Goal: Task Accomplishment & Management: Use online tool/utility

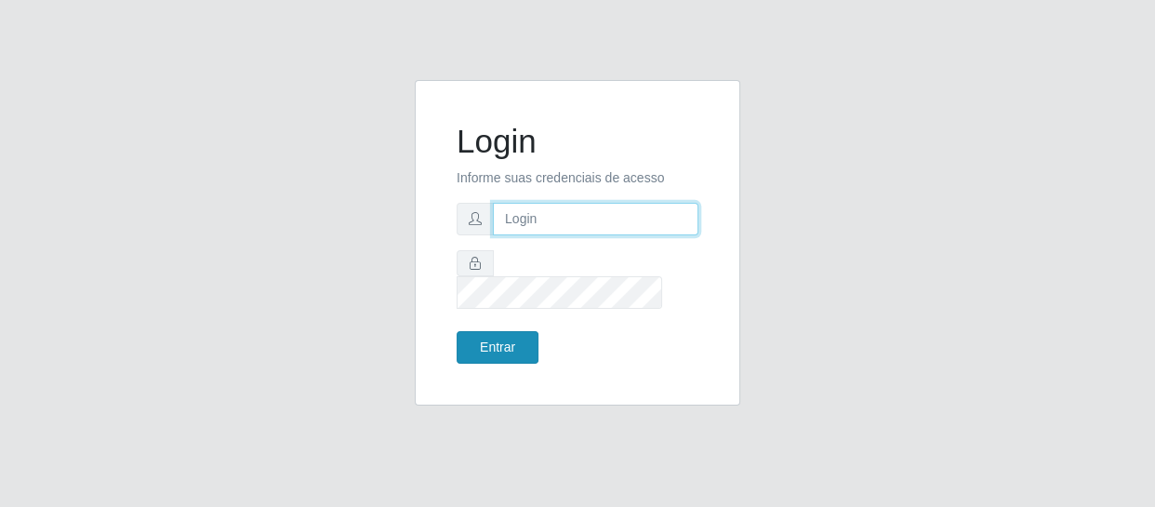
type input "[EMAIL_ADDRESS][DOMAIN_NAME]"
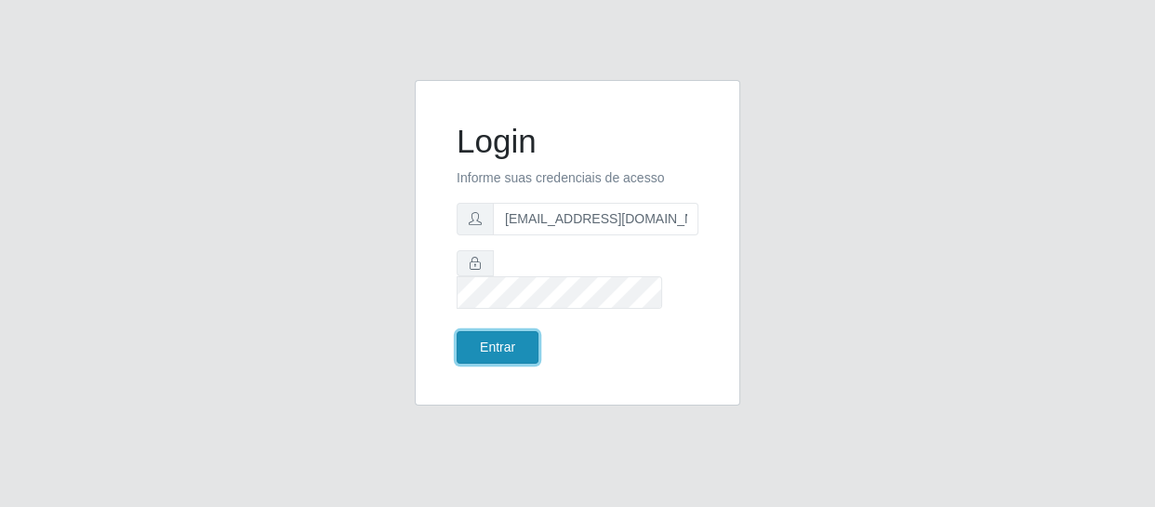
click at [509, 342] on button "Entrar" at bounding box center [497, 347] width 82 height 33
click at [505, 331] on button "Entrar" at bounding box center [497, 347] width 82 height 33
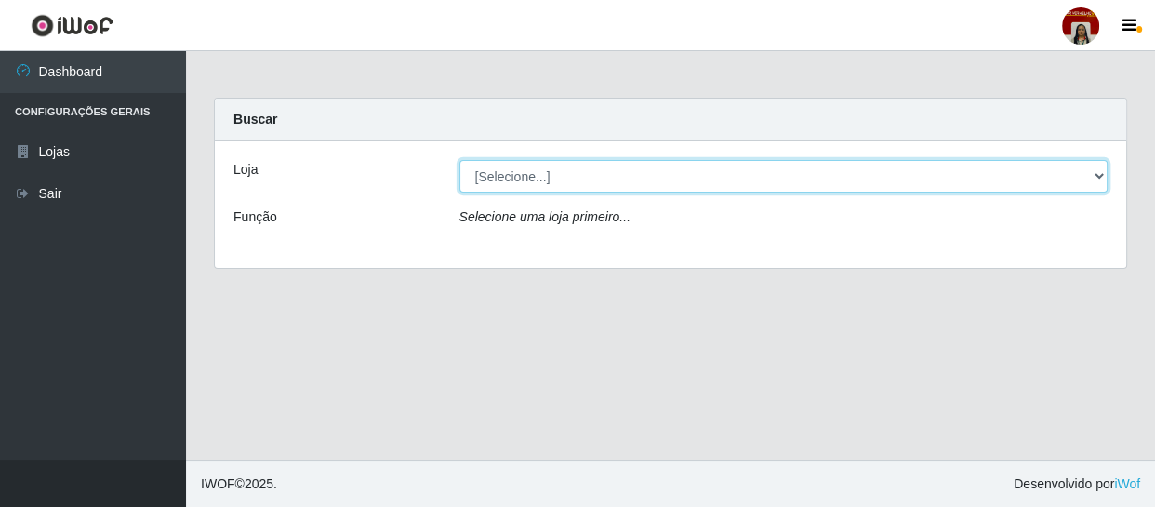
drag, startPoint x: 576, startPoint y: 168, endPoint x: 578, endPoint y: 189, distance: 20.5
click at [576, 168] on select "[Selecione...] Mar Vermelho - Loja 04" at bounding box center [783, 176] width 649 height 33
select select "251"
click at [459, 160] on select "[Selecione...] Mar Vermelho - Loja 04" at bounding box center [783, 176] width 649 height 33
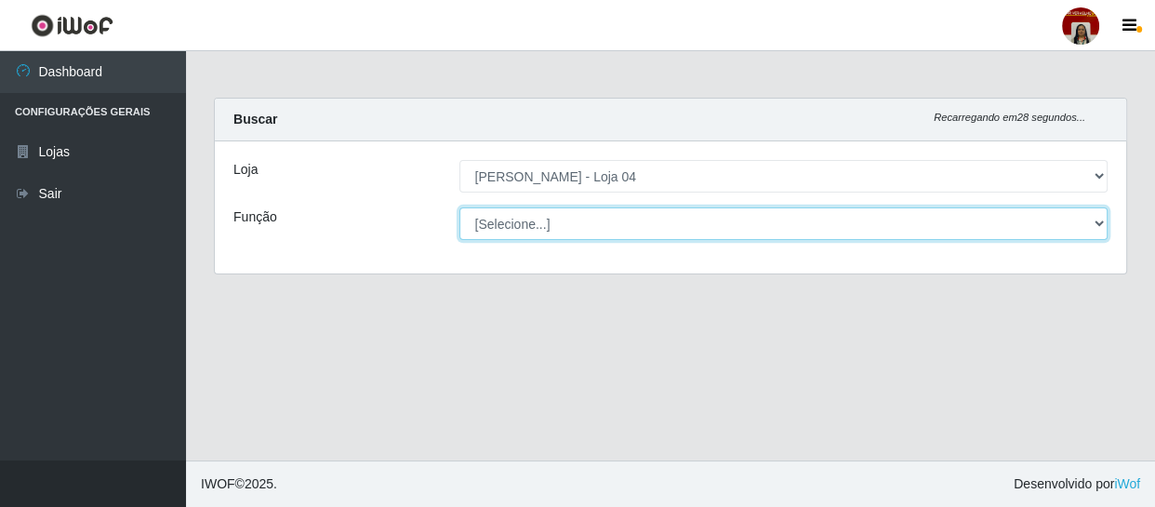
click at [558, 218] on select "[Selecione...] ASG ASG + ASG ++ Auxiliar de Depósito Auxiliar de Depósito + Aux…" at bounding box center [783, 223] width 649 height 33
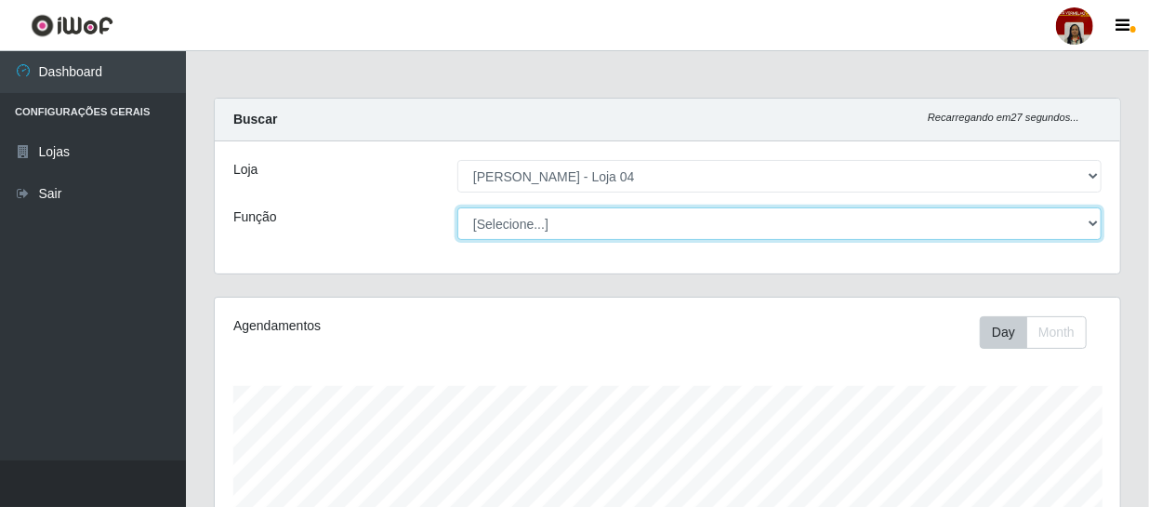
scroll to position [386, 905]
select select "22"
click at [457, 207] on select "[Selecione...] ASG ASG + ASG ++ Auxiliar de Depósito Auxiliar de Depósito + Aux…" at bounding box center [779, 223] width 644 height 33
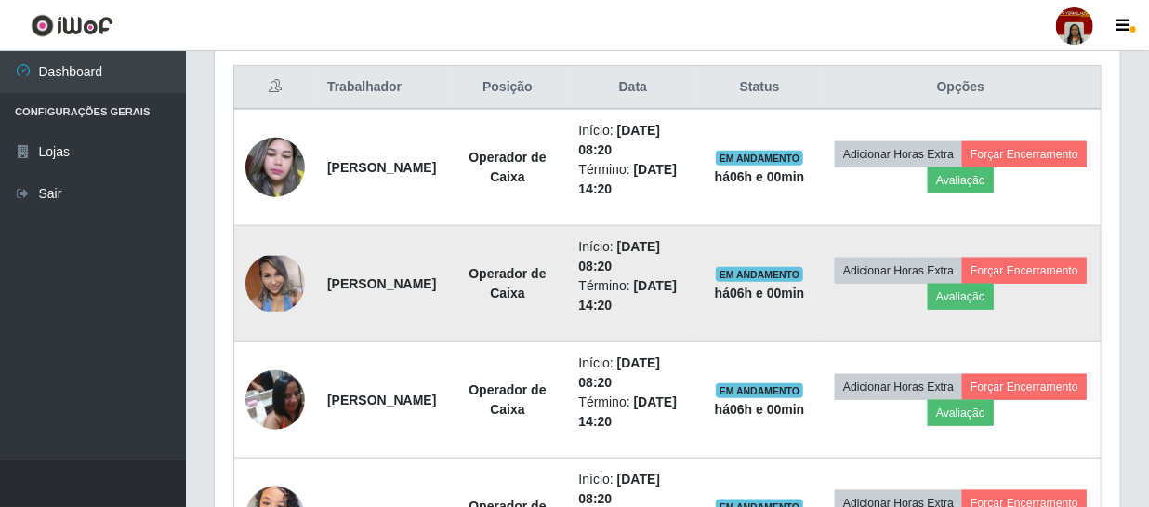
scroll to position [676, 0]
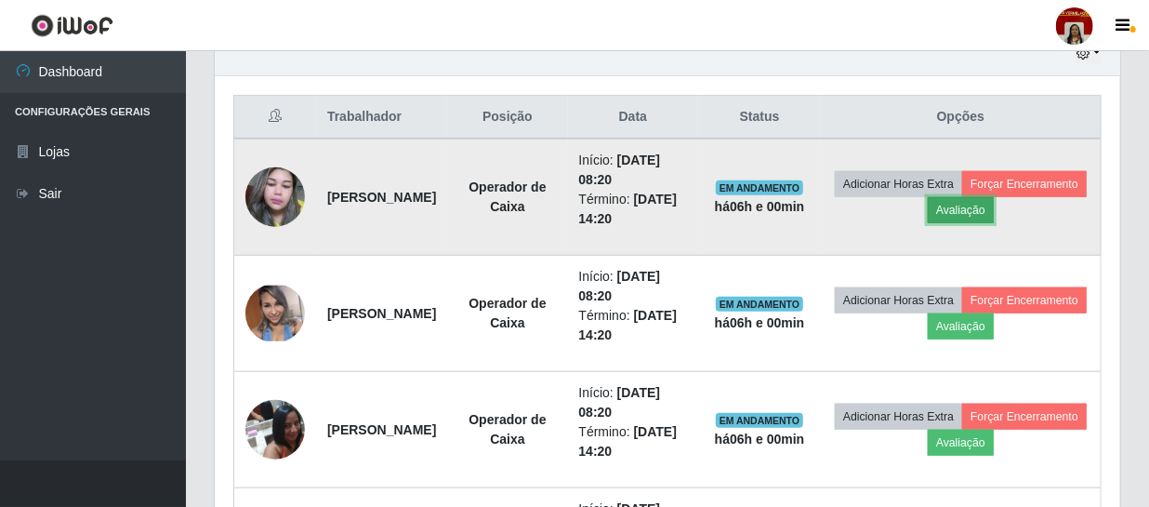
click at [994, 206] on button "Avaliação" at bounding box center [961, 210] width 66 height 26
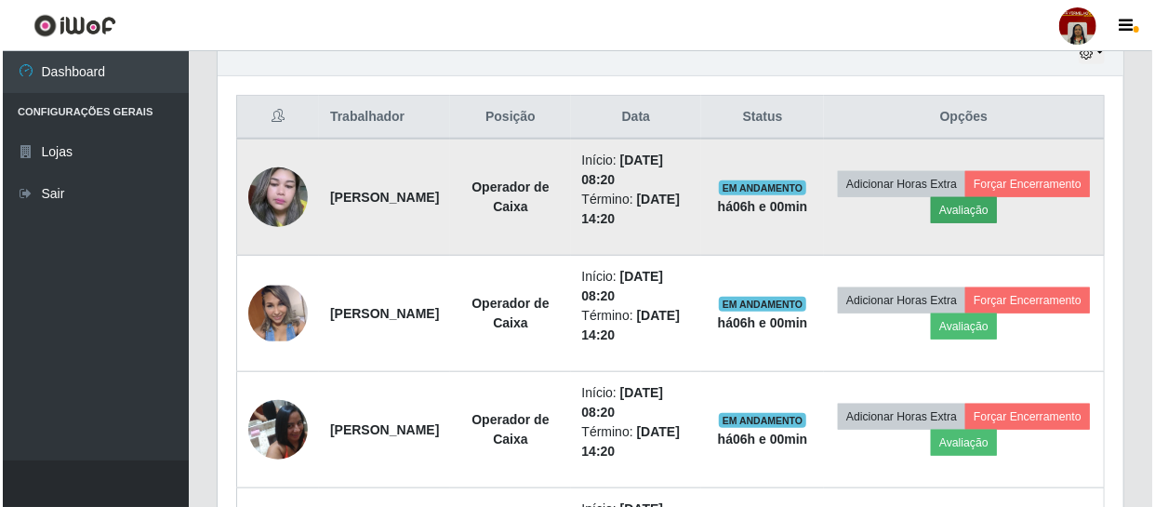
scroll to position [386, 897]
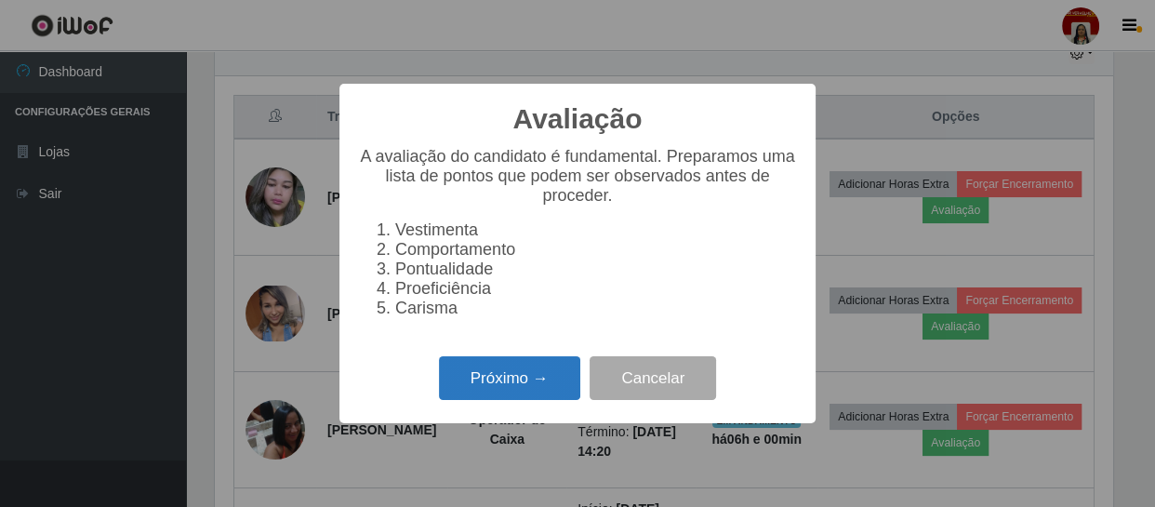
click at [530, 372] on button "Próximo →" at bounding box center [509, 378] width 141 height 44
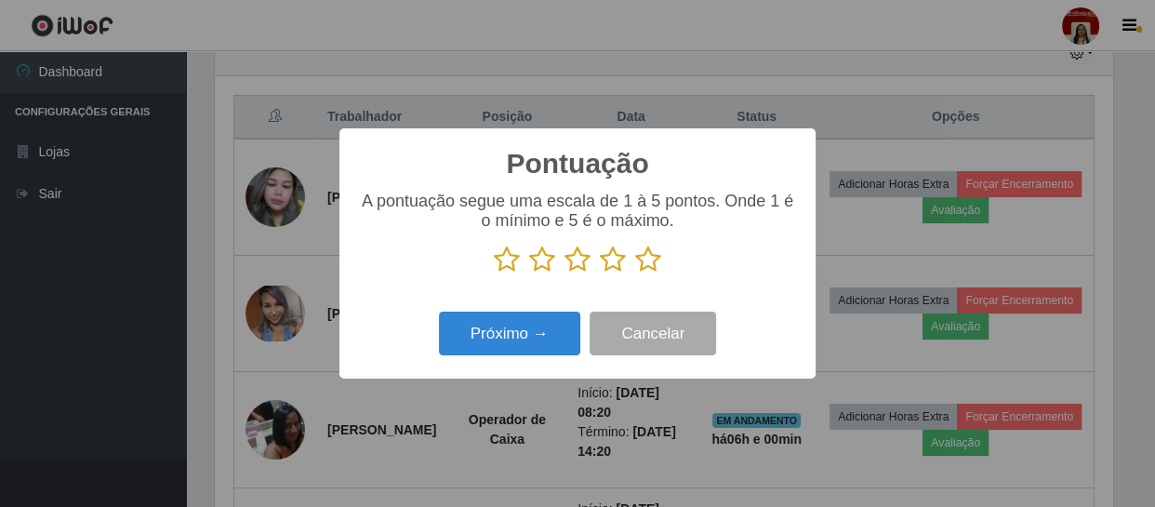
scroll to position [929206, 928693]
click at [641, 264] on icon at bounding box center [648, 259] width 26 height 28
click at [635, 273] on input "radio" at bounding box center [635, 273] width 0 height 0
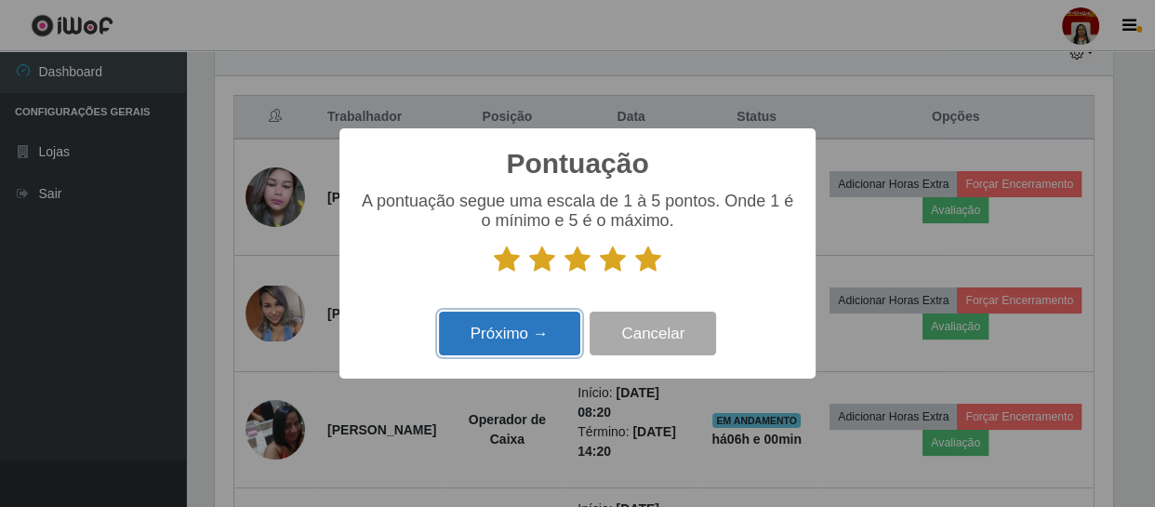
click at [499, 336] on button "Próximo →" at bounding box center [509, 333] width 141 height 44
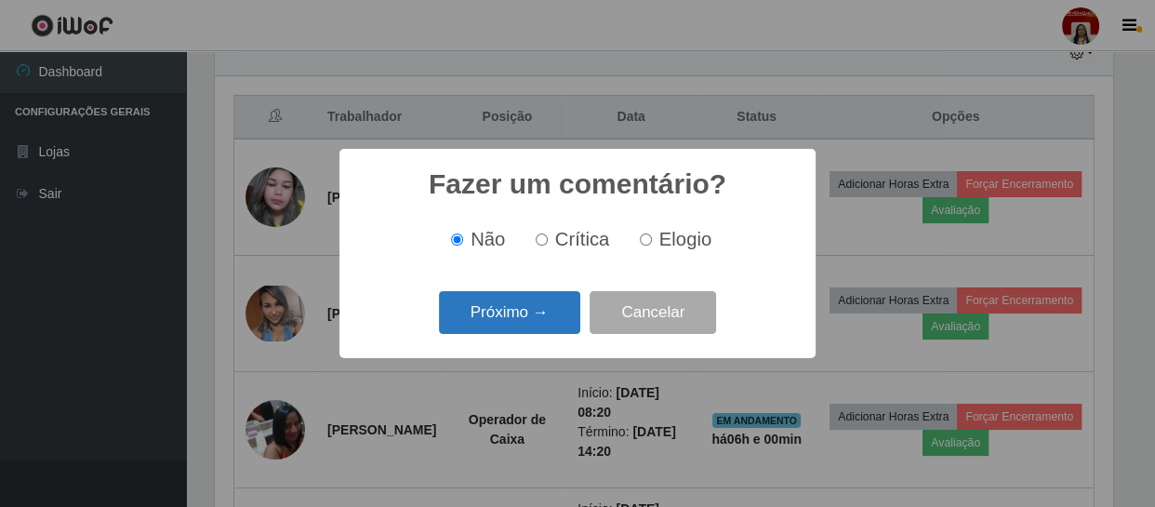
click at [535, 316] on button "Próximo →" at bounding box center [509, 313] width 141 height 44
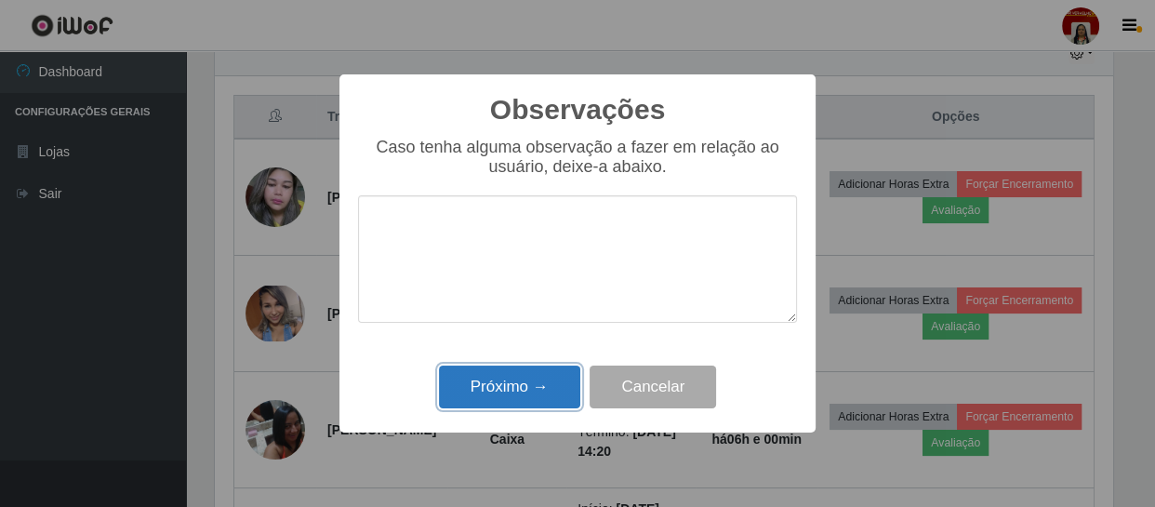
click at [516, 375] on button "Próximo →" at bounding box center [509, 387] width 141 height 44
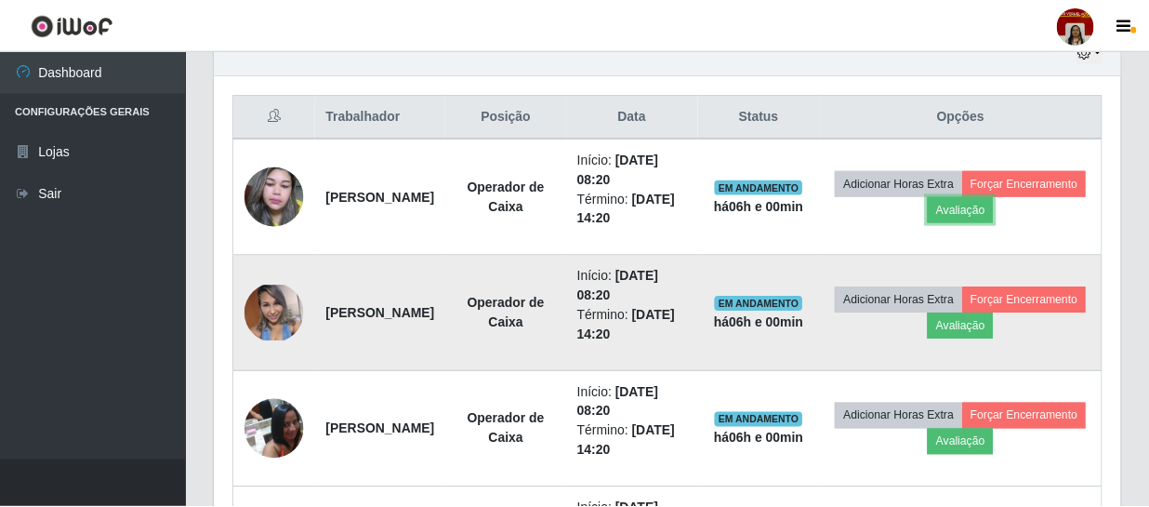
scroll to position [386, 905]
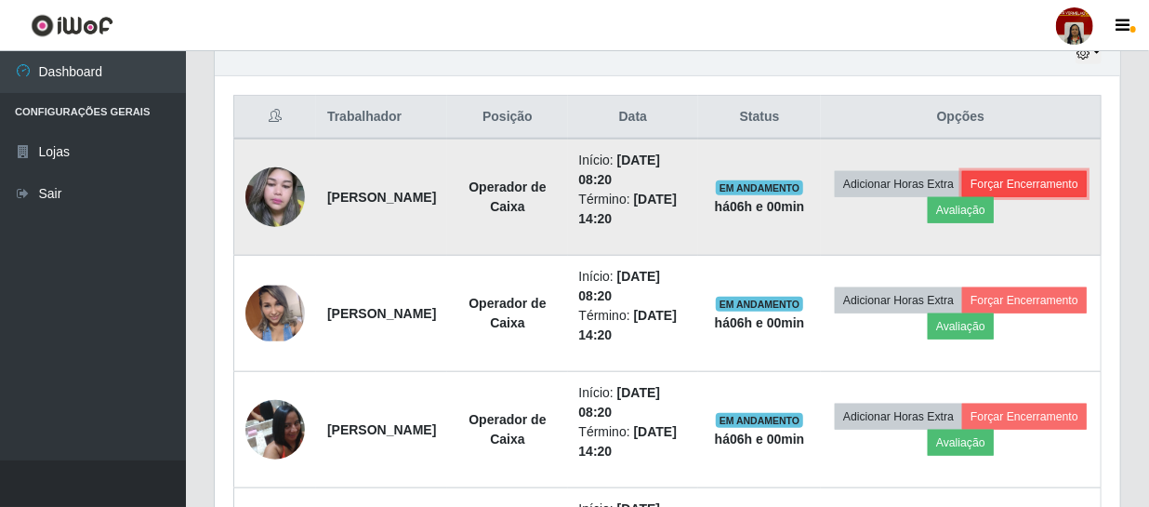
click at [962, 197] on button "Forçar Encerramento" at bounding box center [1024, 184] width 125 height 26
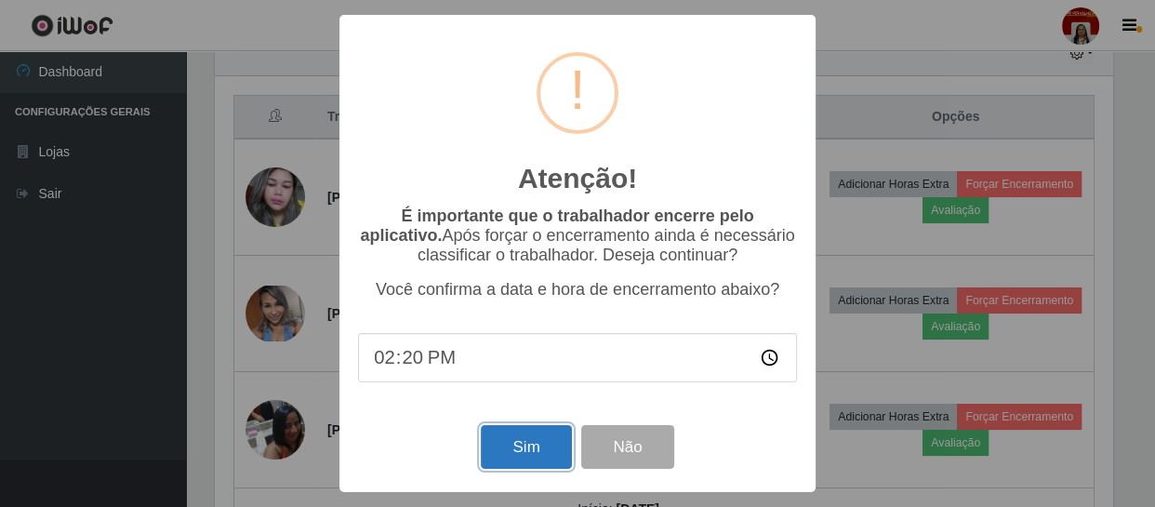
click at [512, 453] on button "Sim" at bounding box center [526, 447] width 90 height 44
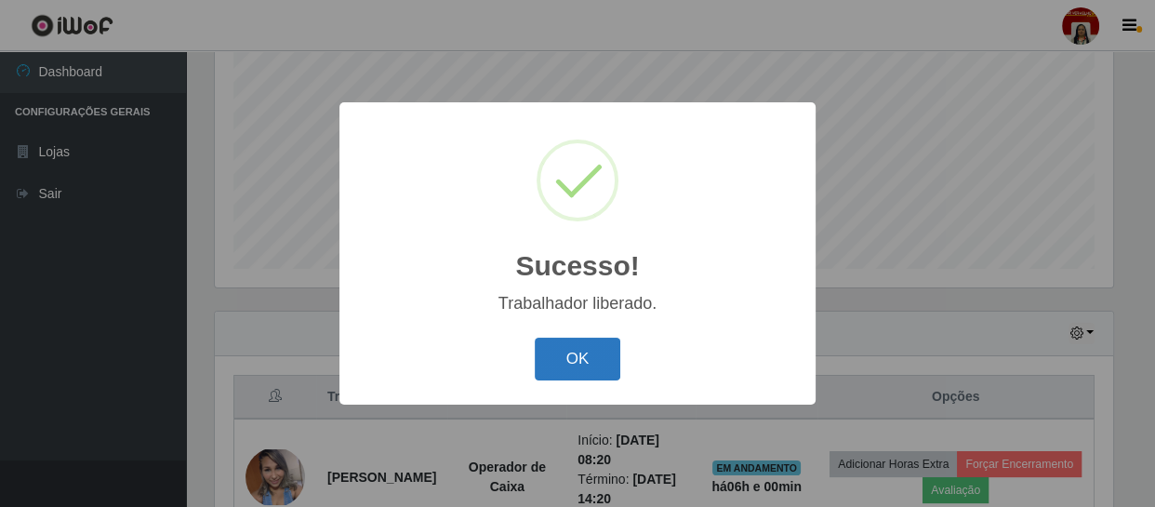
click at [567, 355] on button "OK" at bounding box center [578, 359] width 86 height 44
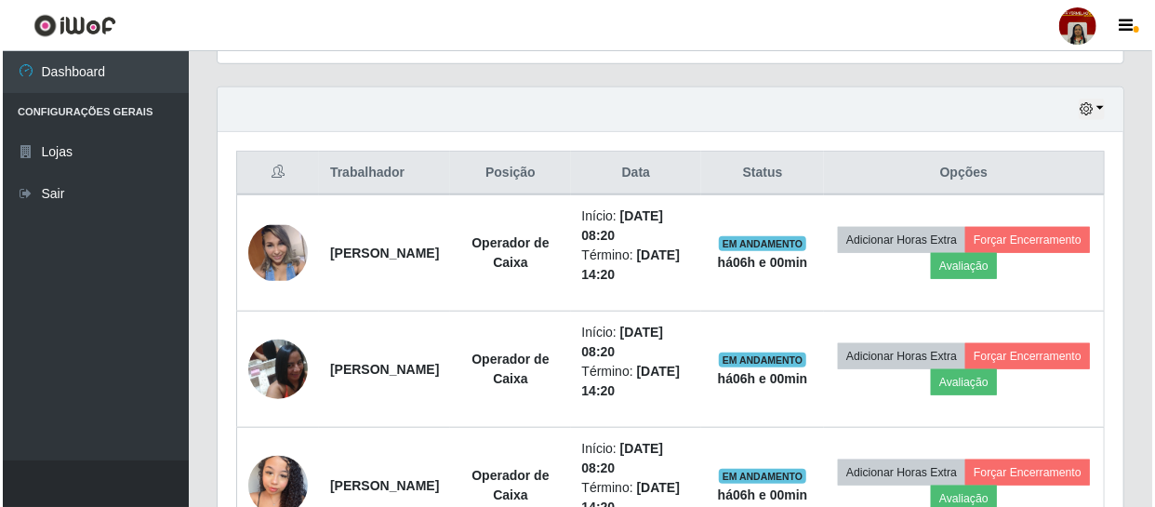
scroll to position [650, 0]
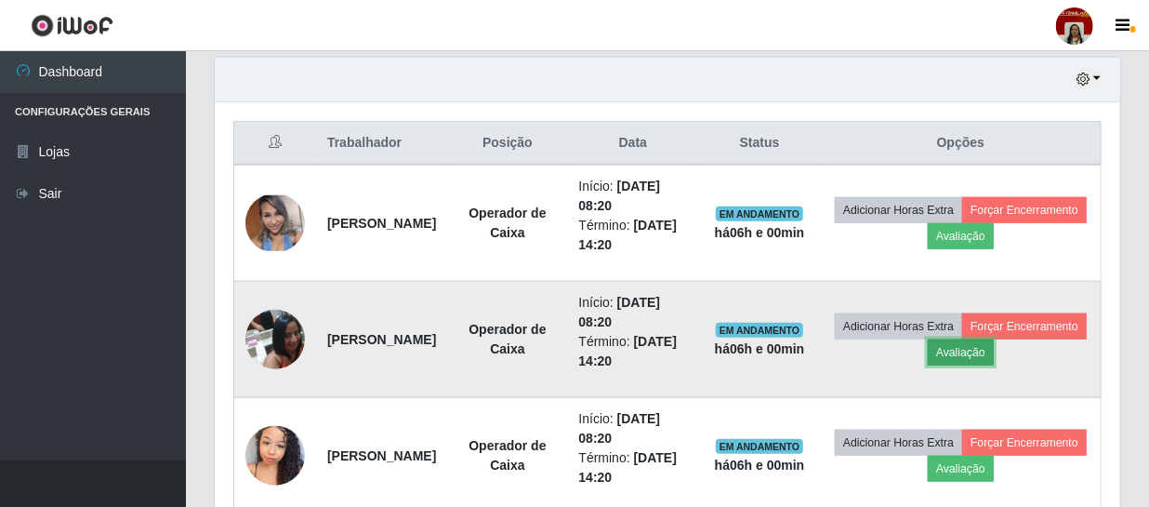
click at [994, 345] on button "Avaliação" at bounding box center [961, 352] width 66 height 26
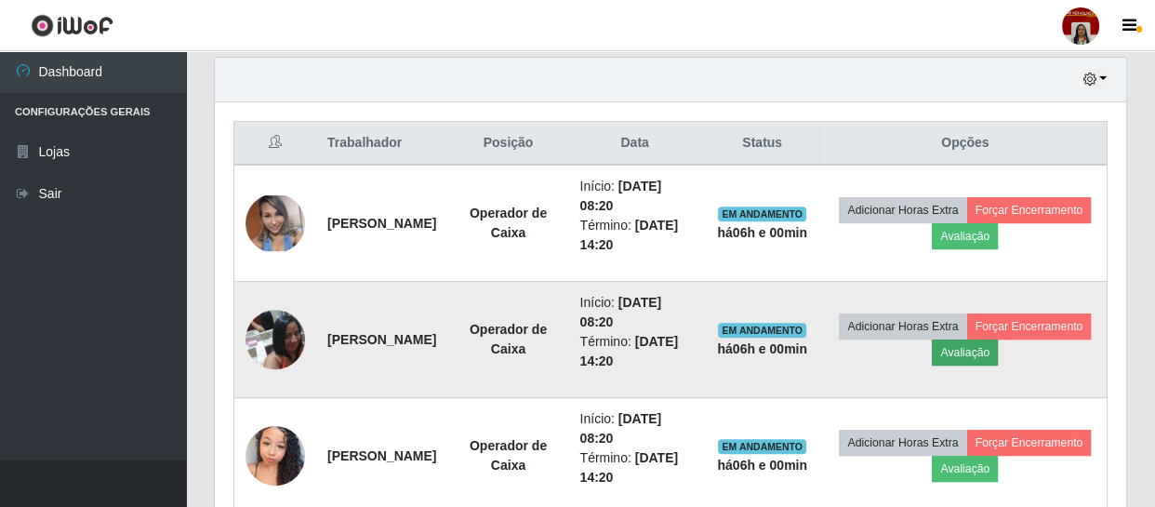
scroll to position [386, 897]
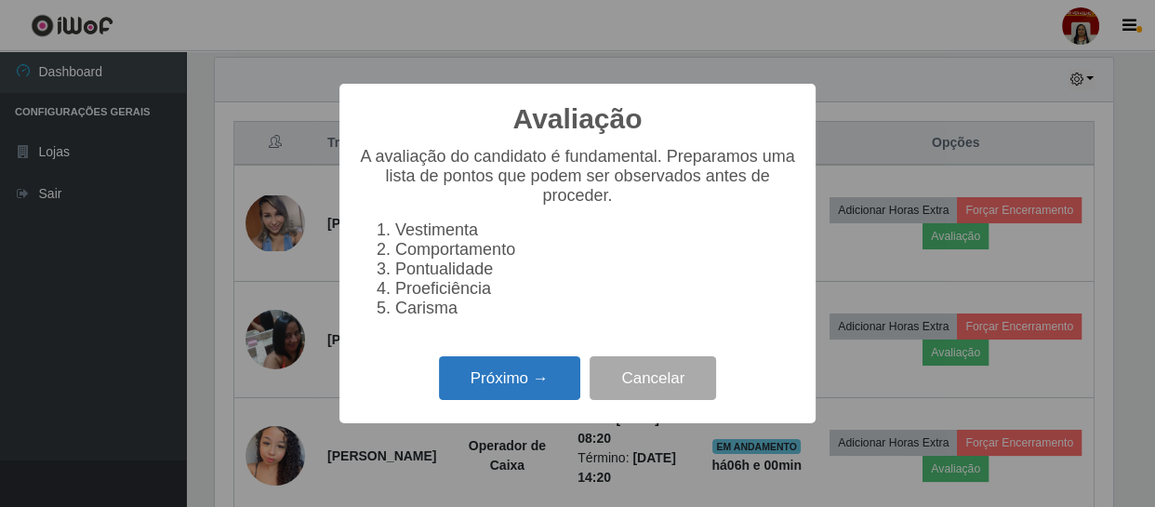
click at [539, 390] on button "Próximo →" at bounding box center [509, 378] width 141 height 44
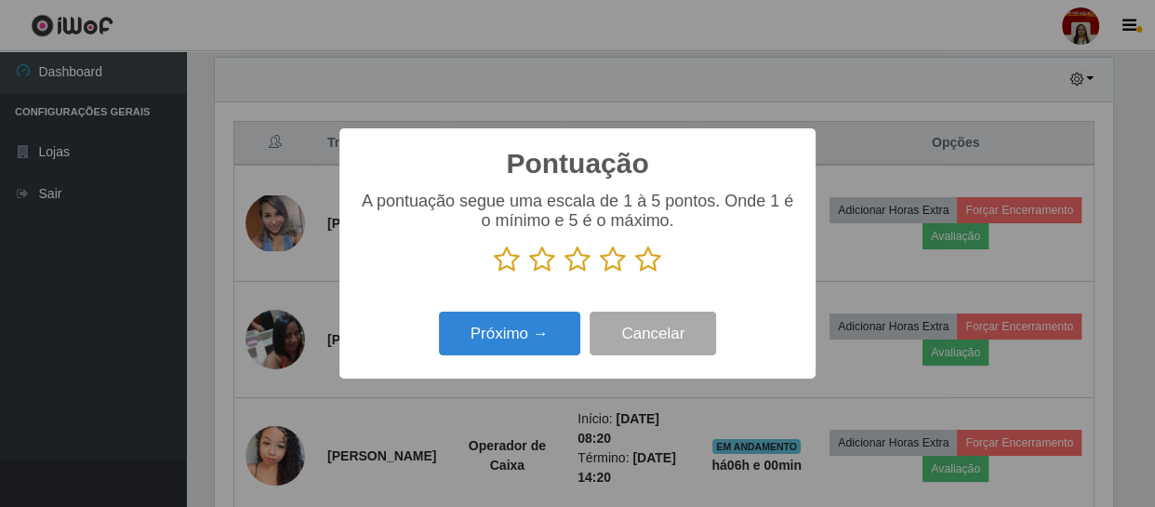
scroll to position [929206, 928693]
click at [649, 264] on icon at bounding box center [648, 259] width 26 height 28
click at [635, 273] on input "radio" at bounding box center [635, 273] width 0 height 0
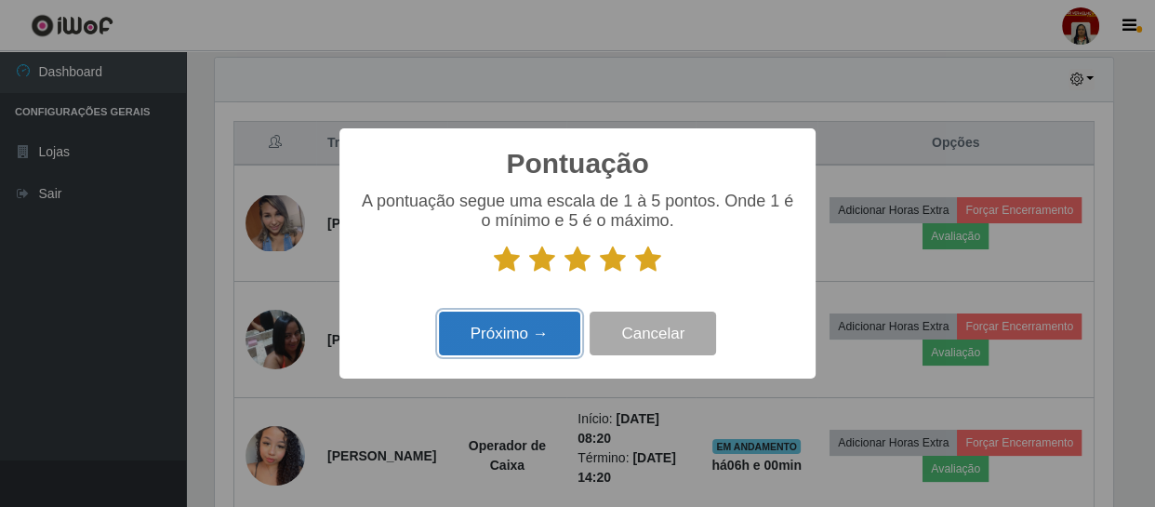
click at [554, 332] on button "Próximo →" at bounding box center [509, 333] width 141 height 44
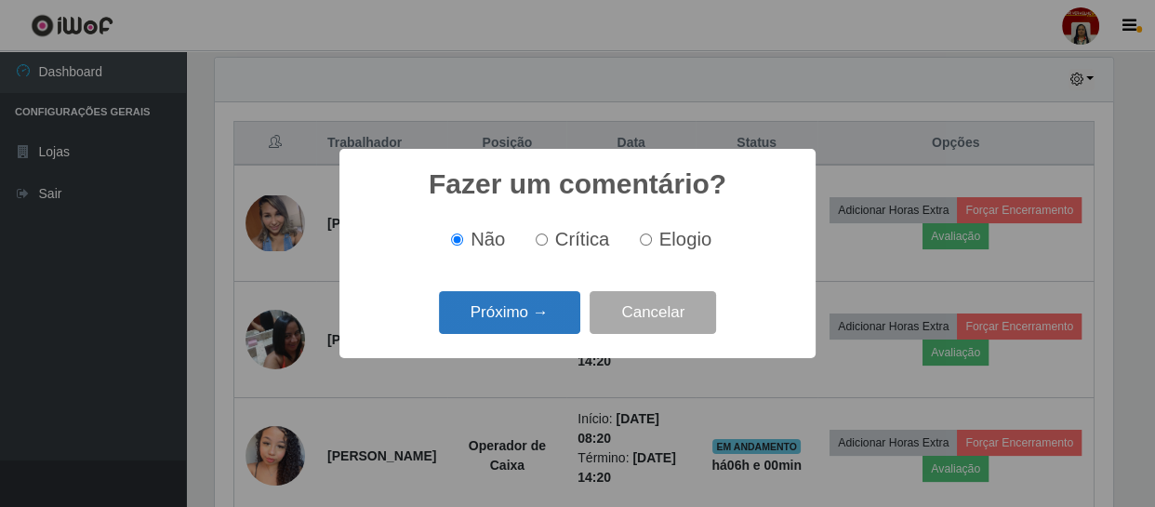
click at [555, 317] on button "Próximo →" at bounding box center [509, 313] width 141 height 44
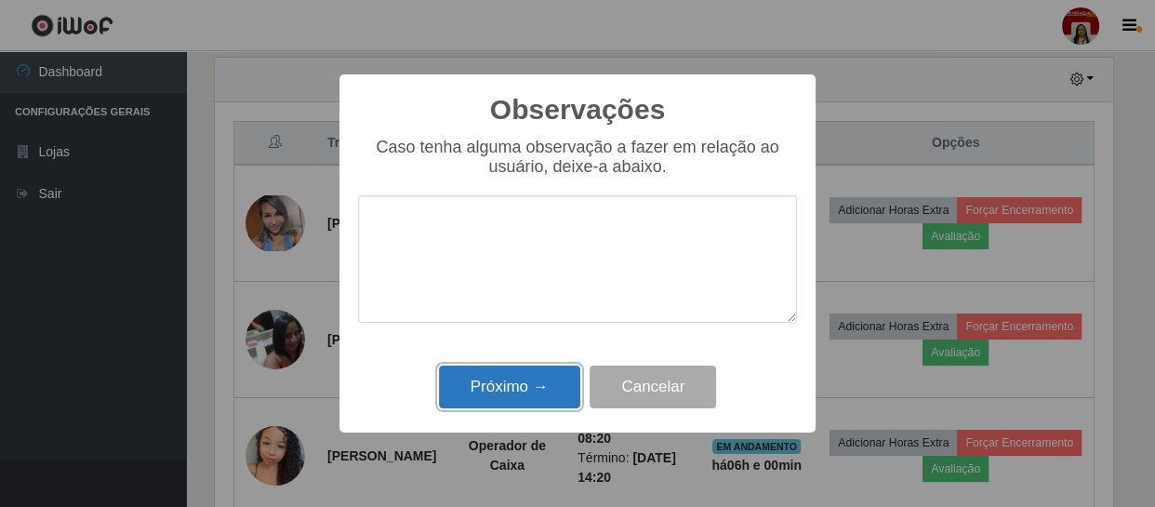
click at [524, 388] on button "Próximo →" at bounding box center [509, 387] width 141 height 44
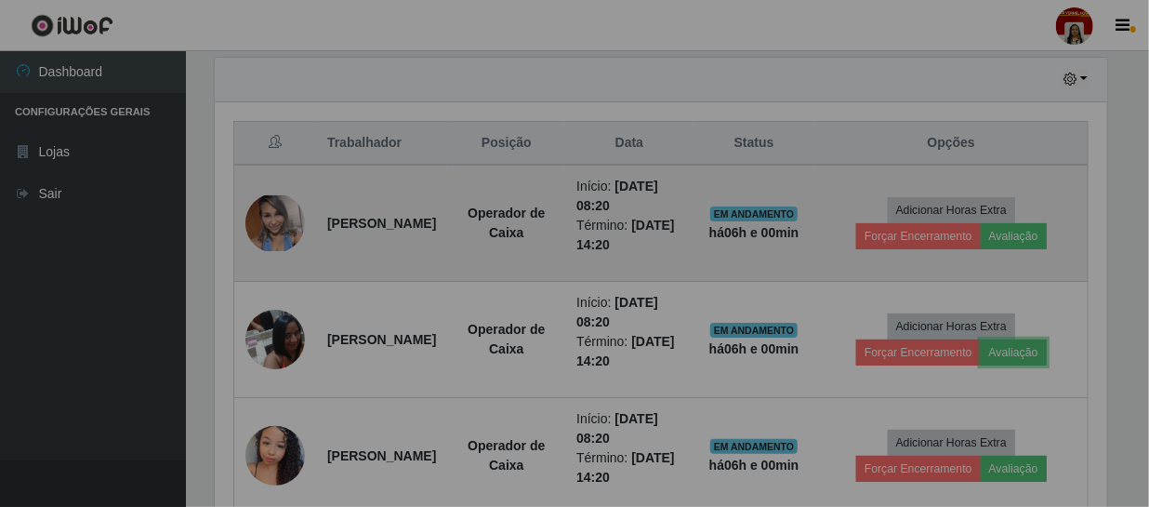
scroll to position [386, 905]
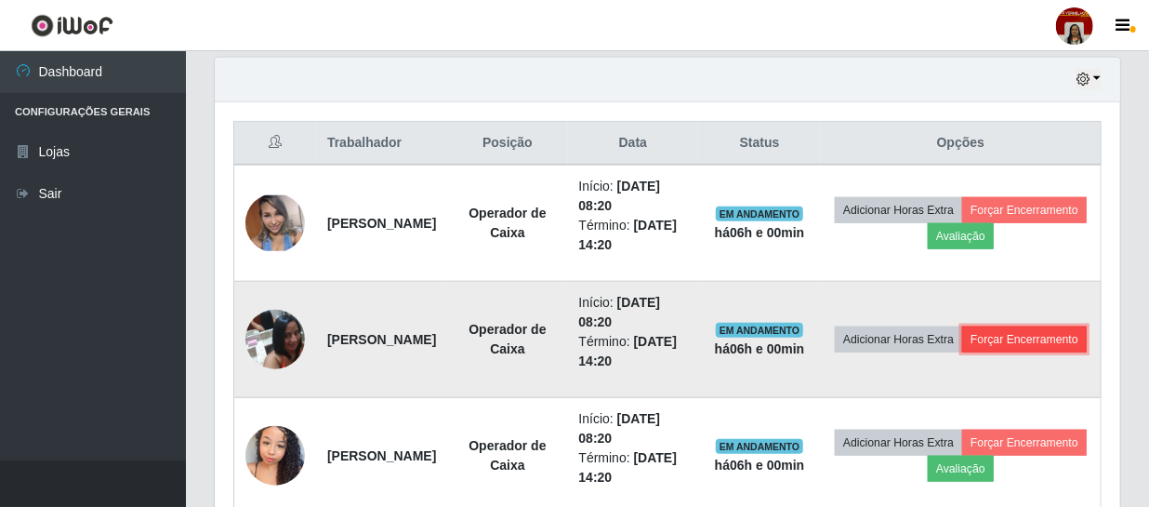
click at [962, 352] on button "Forçar Encerramento" at bounding box center [1024, 339] width 125 height 26
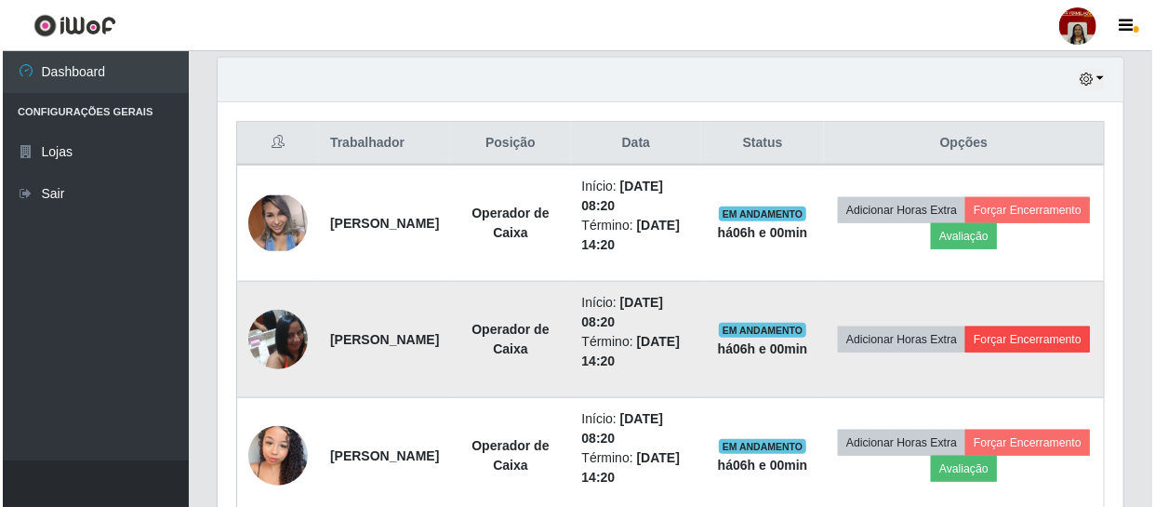
scroll to position [386, 897]
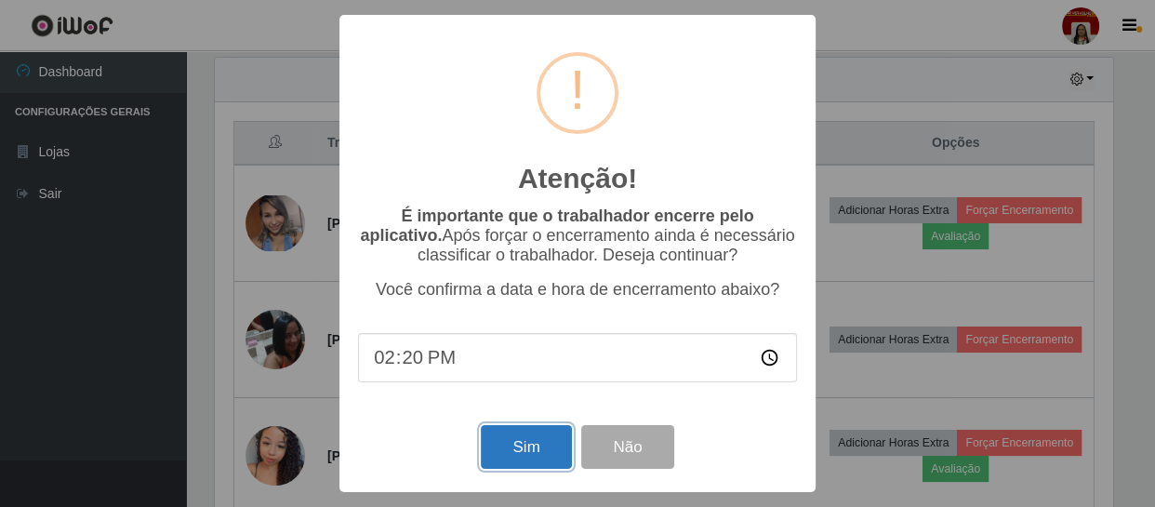
click at [542, 451] on button "Sim" at bounding box center [526, 447] width 90 height 44
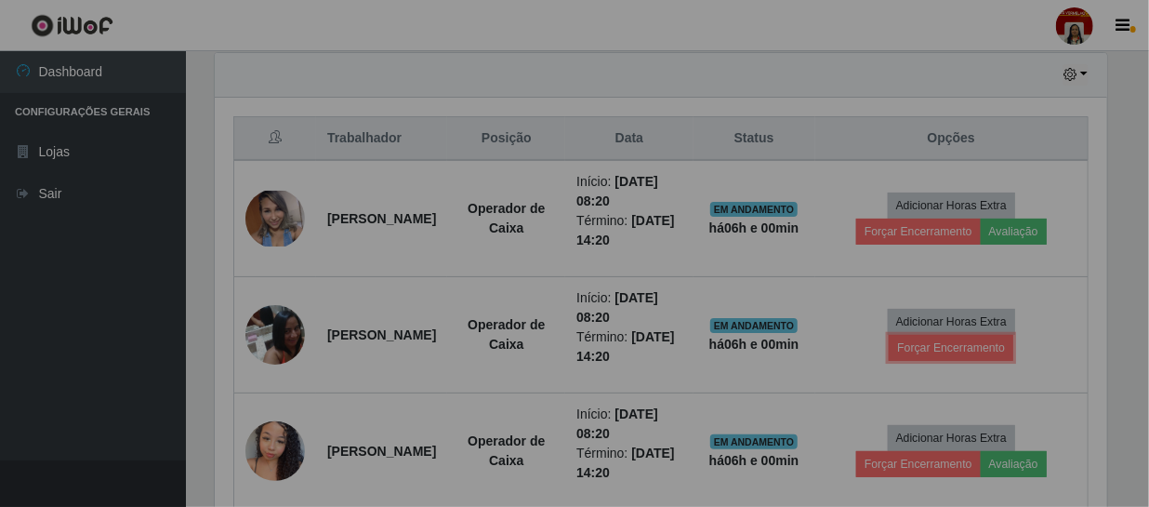
scroll to position [0, 0]
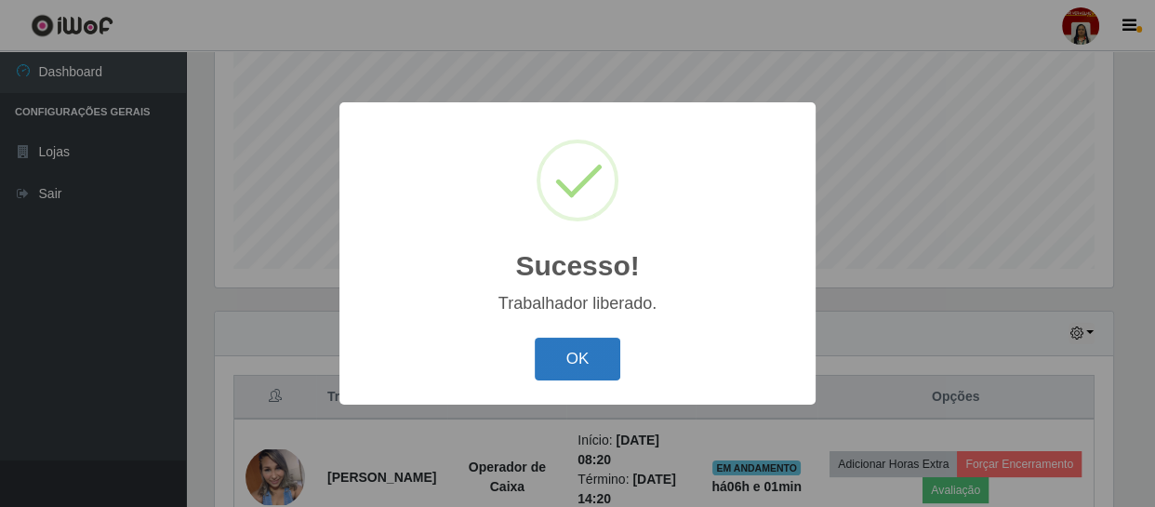
click at [601, 363] on button "OK" at bounding box center [578, 359] width 86 height 44
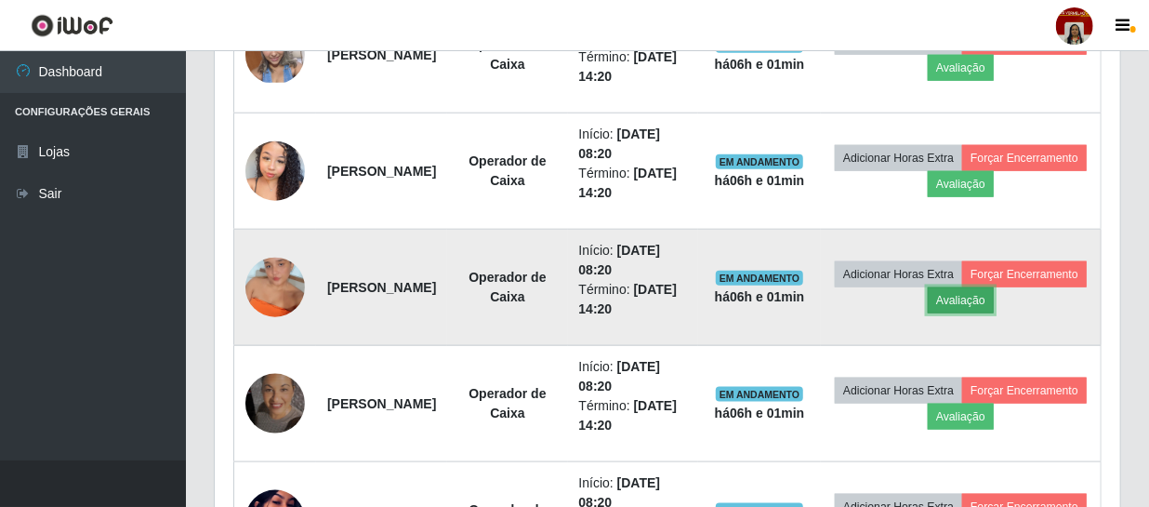
click at [994, 297] on button "Avaliação" at bounding box center [961, 300] width 66 height 26
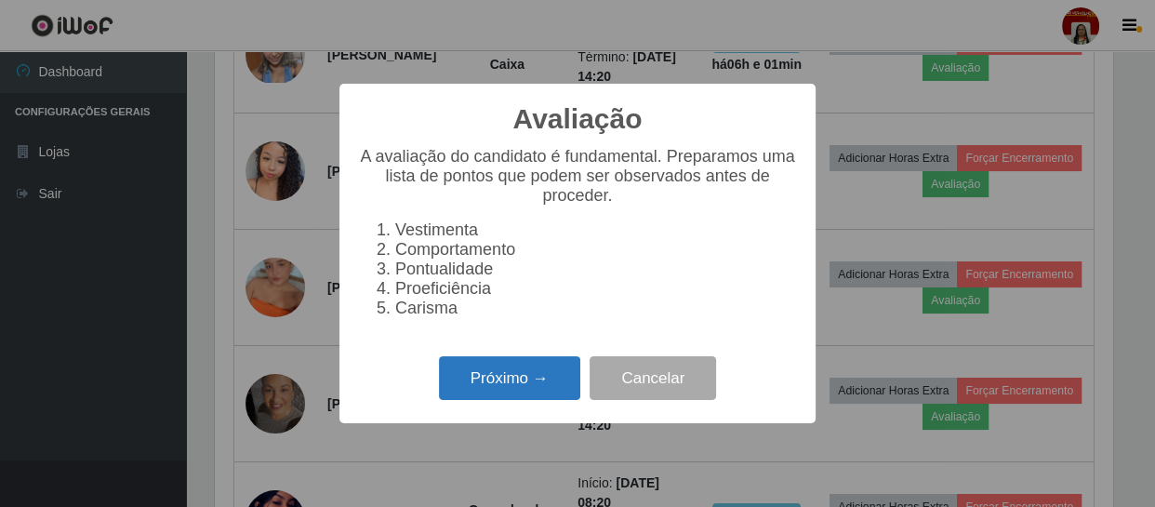
click at [541, 382] on button "Próximo →" at bounding box center [509, 378] width 141 height 44
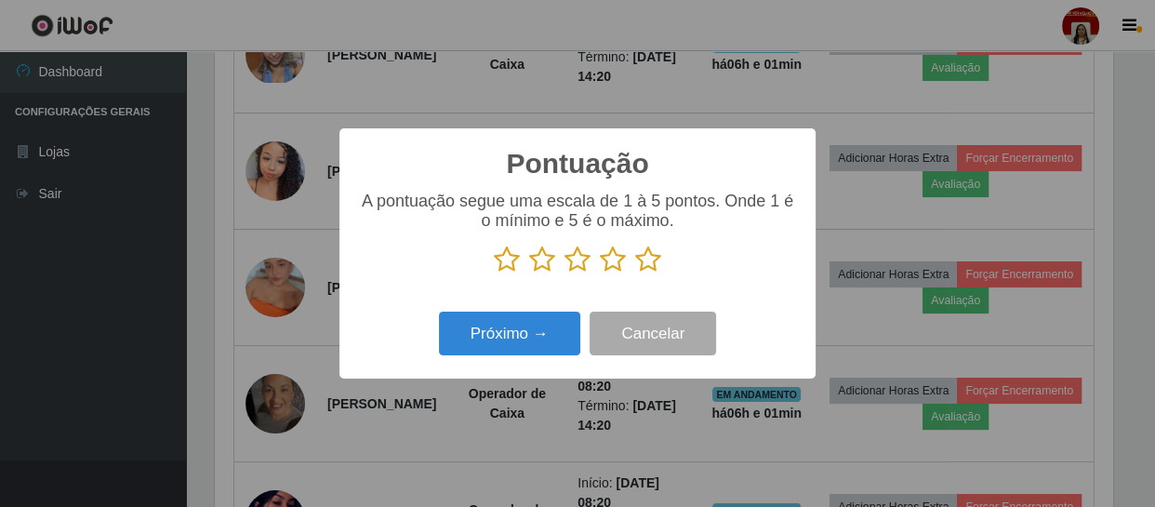
click at [655, 259] on icon at bounding box center [648, 259] width 26 height 28
click at [635, 273] on input "radio" at bounding box center [635, 273] width 0 height 0
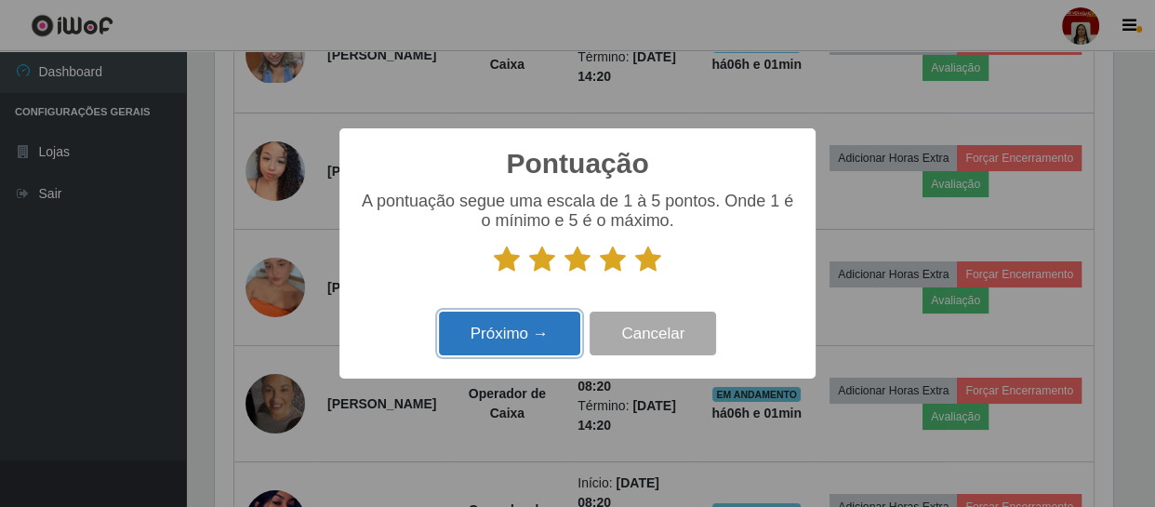
click at [520, 330] on button "Próximo →" at bounding box center [509, 333] width 141 height 44
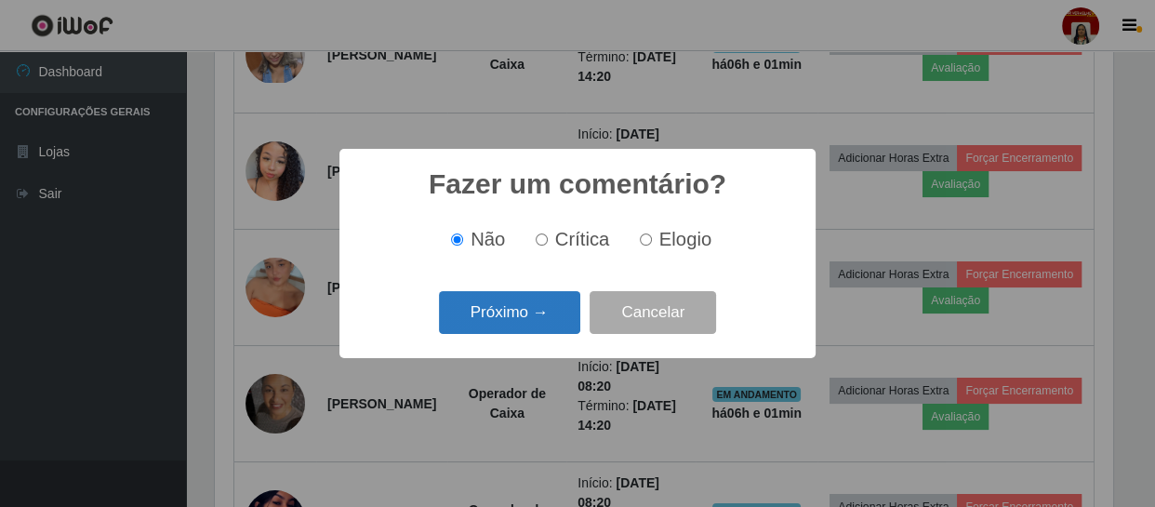
click at [549, 316] on button "Próximo →" at bounding box center [509, 313] width 141 height 44
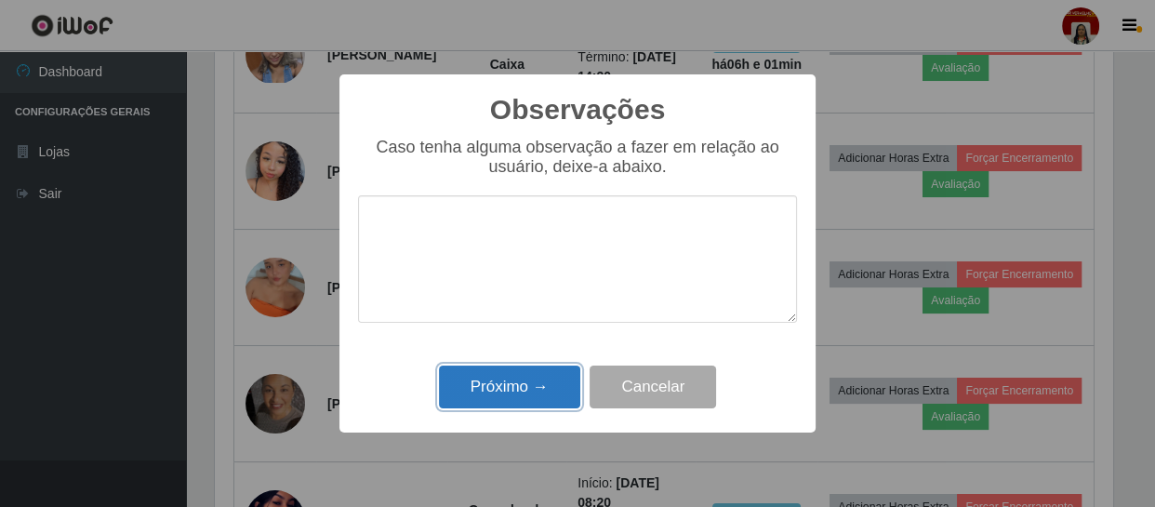
click at [548, 376] on button "Próximo →" at bounding box center [509, 387] width 141 height 44
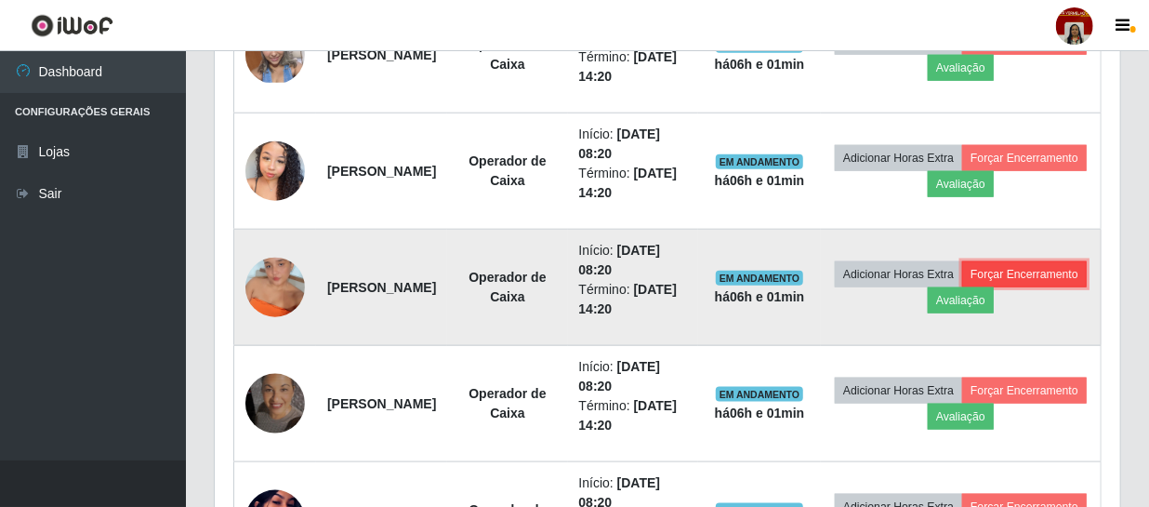
click at [962, 287] on button "Forçar Encerramento" at bounding box center [1024, 274] width 125 height 26
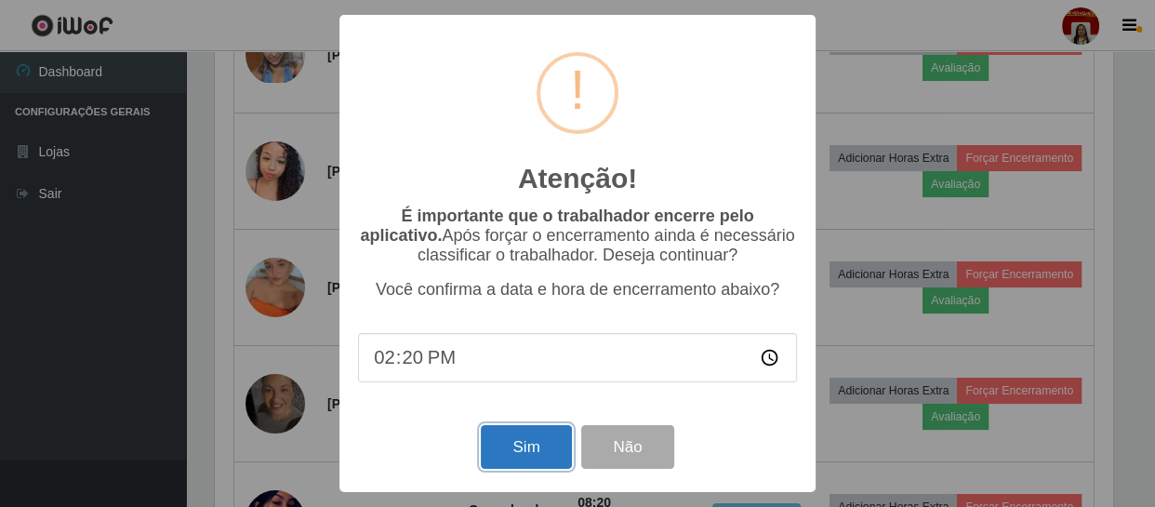
click at [537, 444] on button "Sim" at bounding box center [526, 447] width 90 height 44
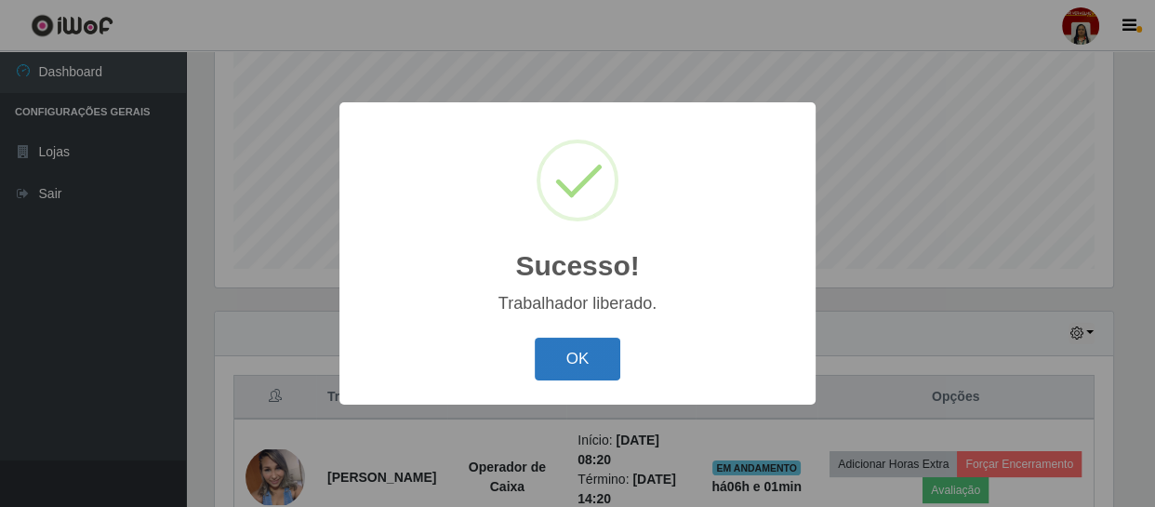
click at [609, 380] on button "OK" at bounding box center [578, 359] width 86 height 44
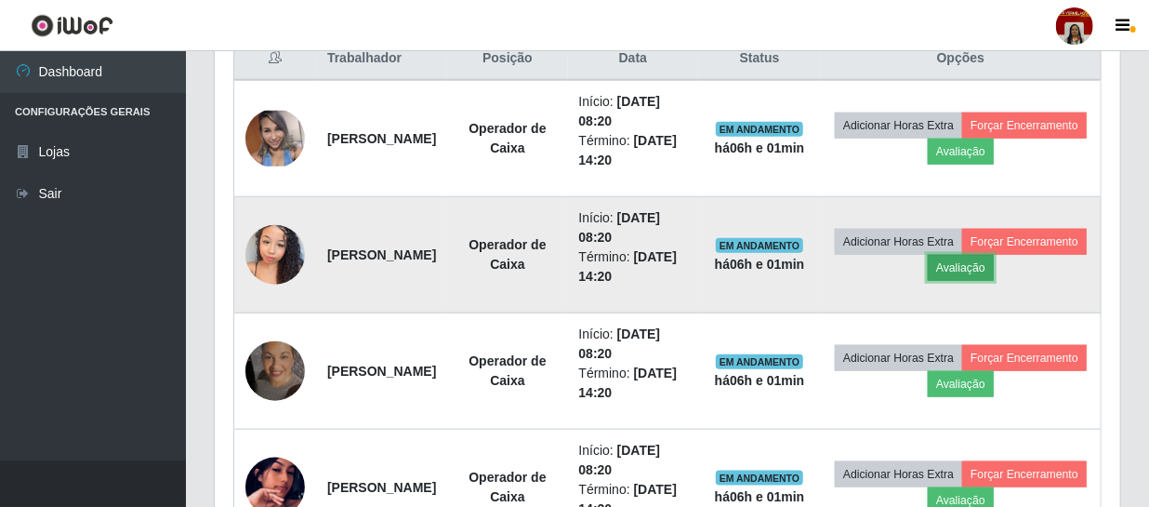
click at [994, 260] on button "Avaliação" at bounding box center [961, 268] width 66 height 26
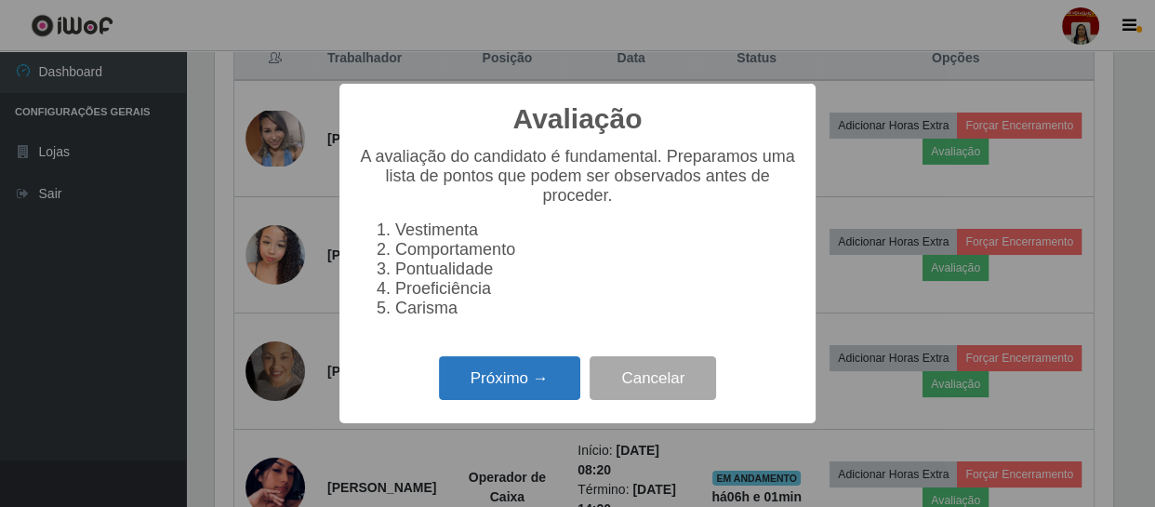
click at [539, 381] on button "Próximo →" at bounding box center [509, 378] width 141 height 44
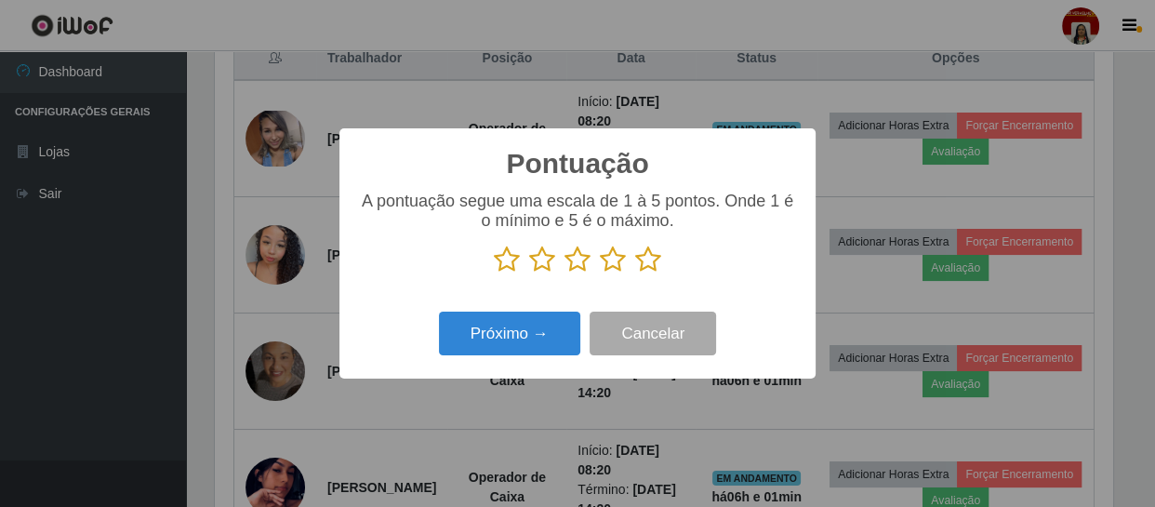
click at [654, 265] on icon at bounding box center [648, 259] width 26 height 28
click at [635, 273] on input "radio" at bounding box center [635, 273] width 0 height 0
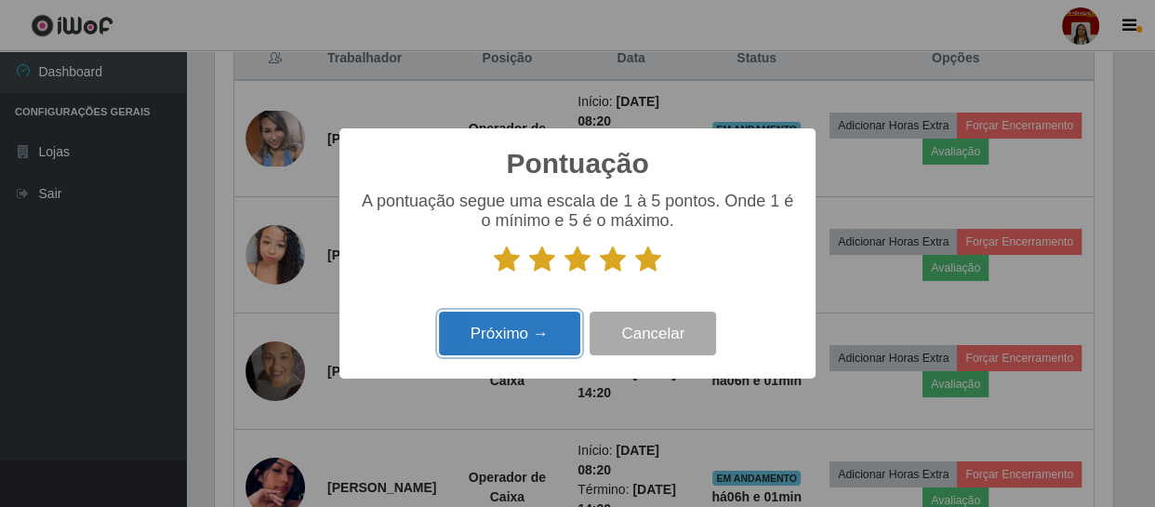
click at [545, 337] on button "Próximo →" at bounding box center [509, 333] width 141 height 44
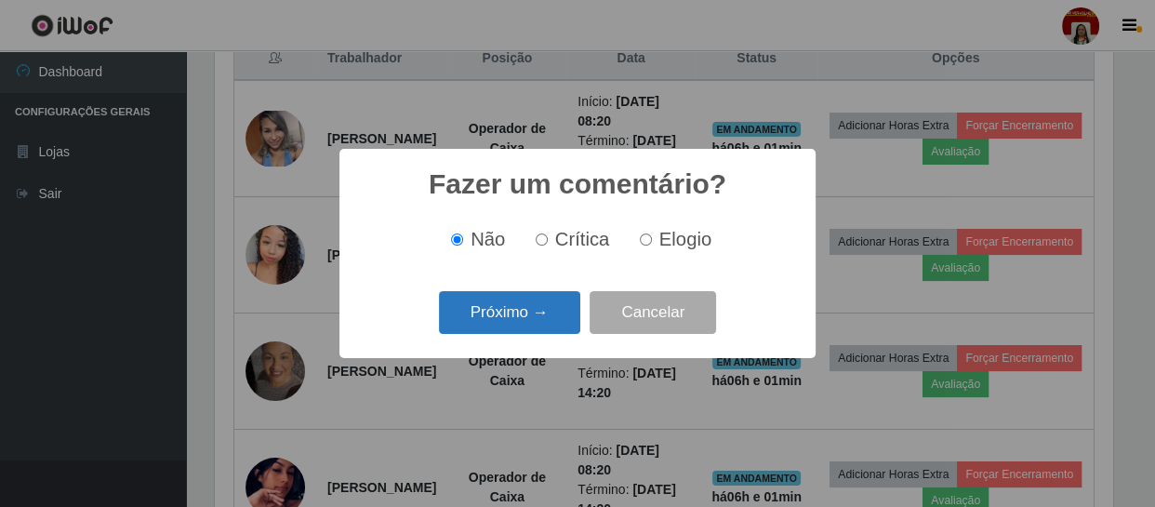
click at [542, 331] on button "Próximo →" at bounding box center [509, 313] width 141 height 44
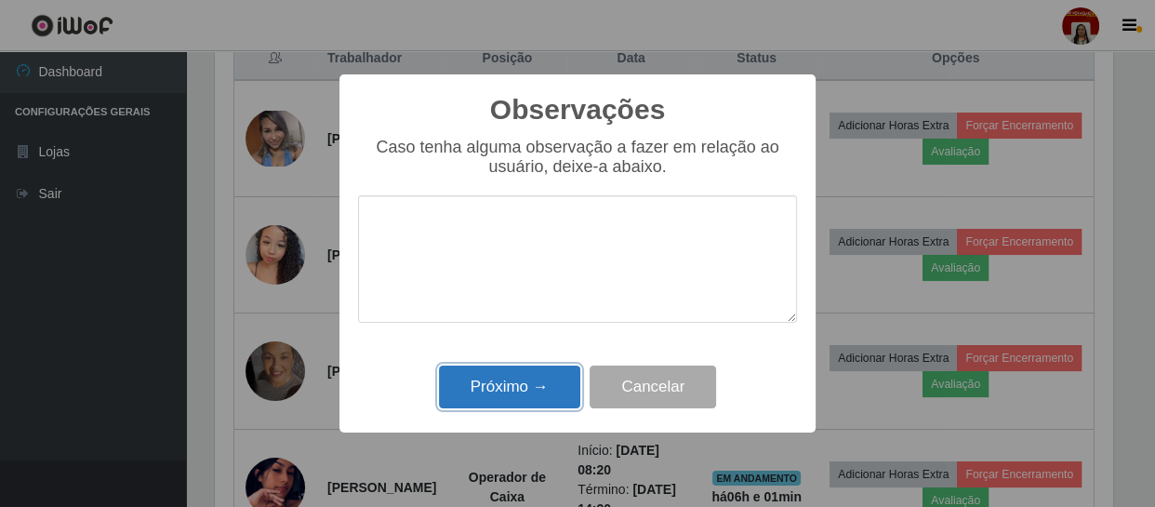
click at [553, 375] on button "Próximo →" at bounding box center [509, 387] width 141 height 44
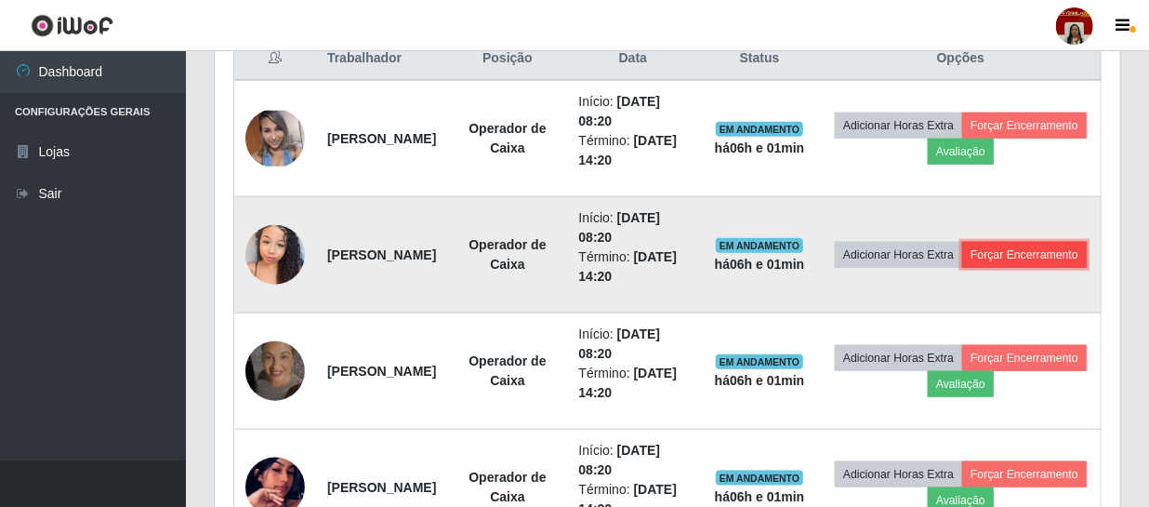
click at [965, 268] on button "Forçar Encerramento" at bounding box center [1024, 255] width 125 height 26
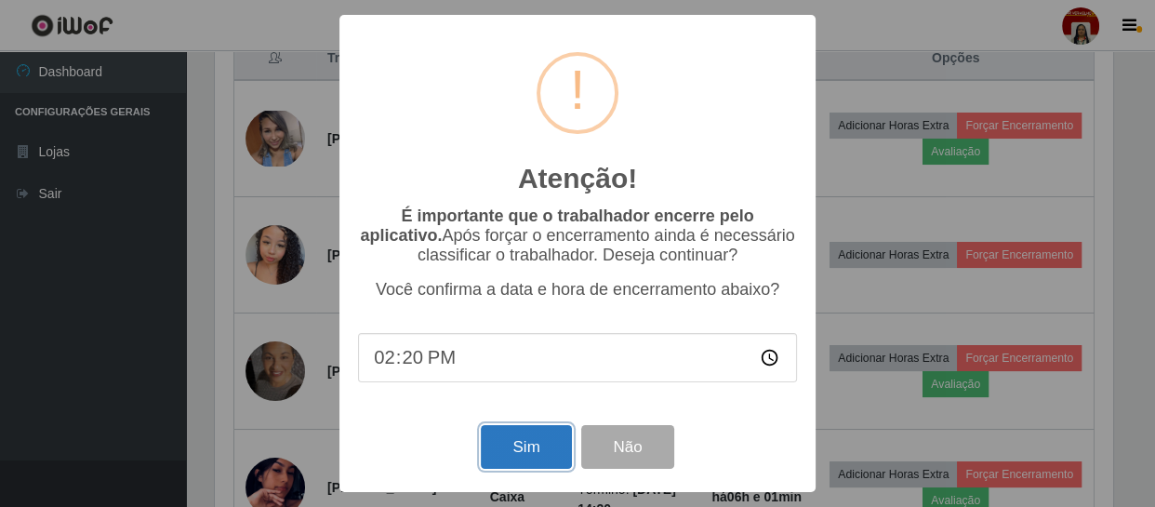
click at [509, 457] on button "Sim" at bounding box center [526, 447] width 90 height 44
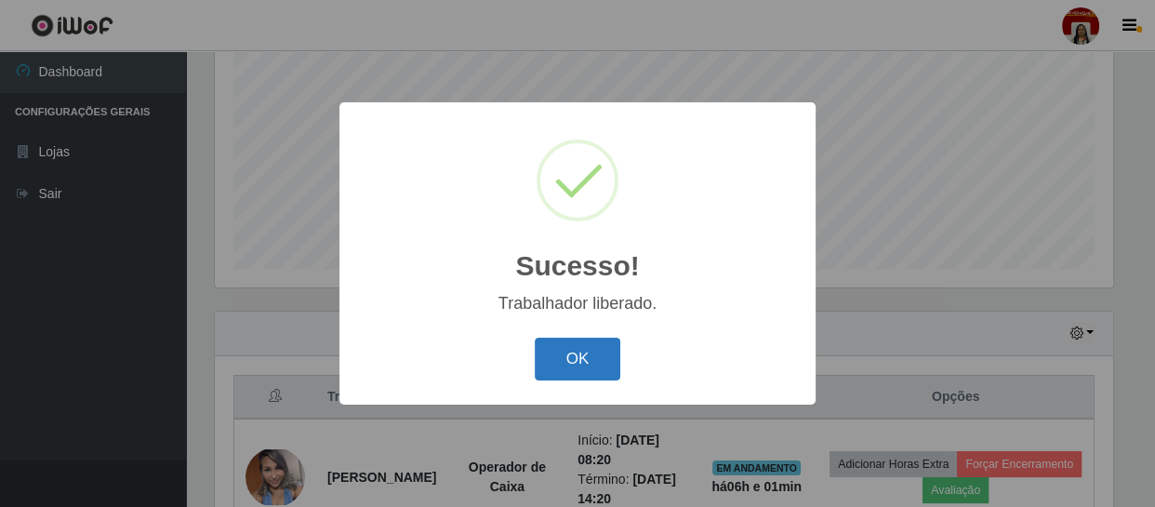
click at [576, 366] on button "OK" at bounding box center [578, 359] width 86 height 44
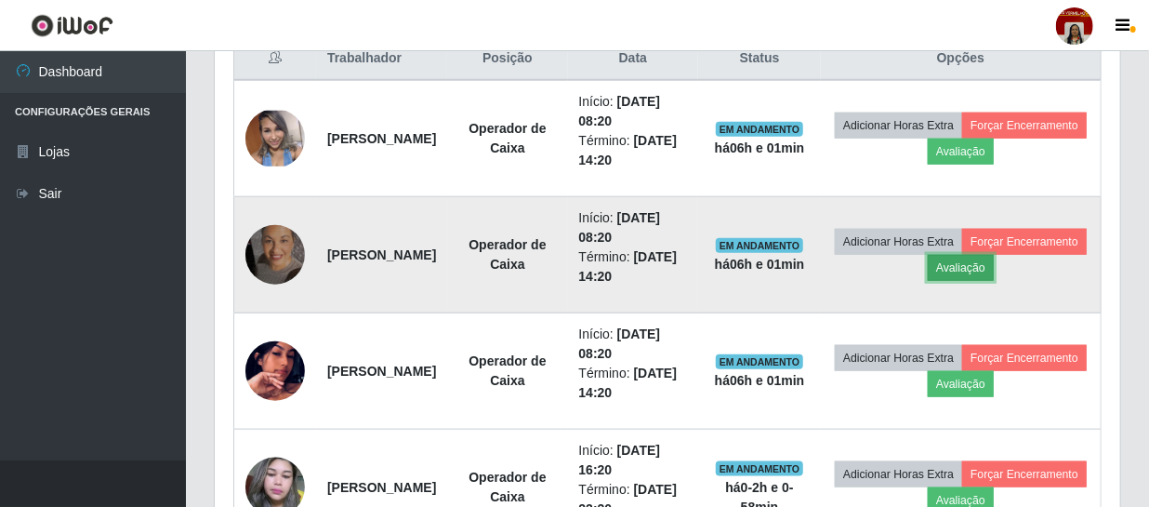
click at [994, 260] on button "Avaliação" at bounding box center [961, 268] width 66 height 26
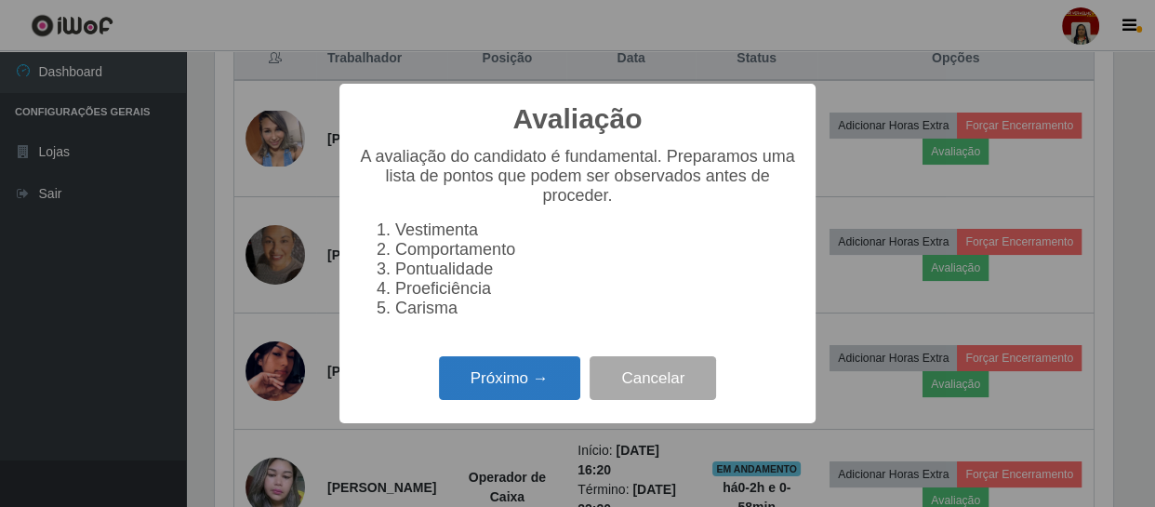
click at [517, 369] on button "Próximo →" at bounding box center [509, 378] width 141 height 44
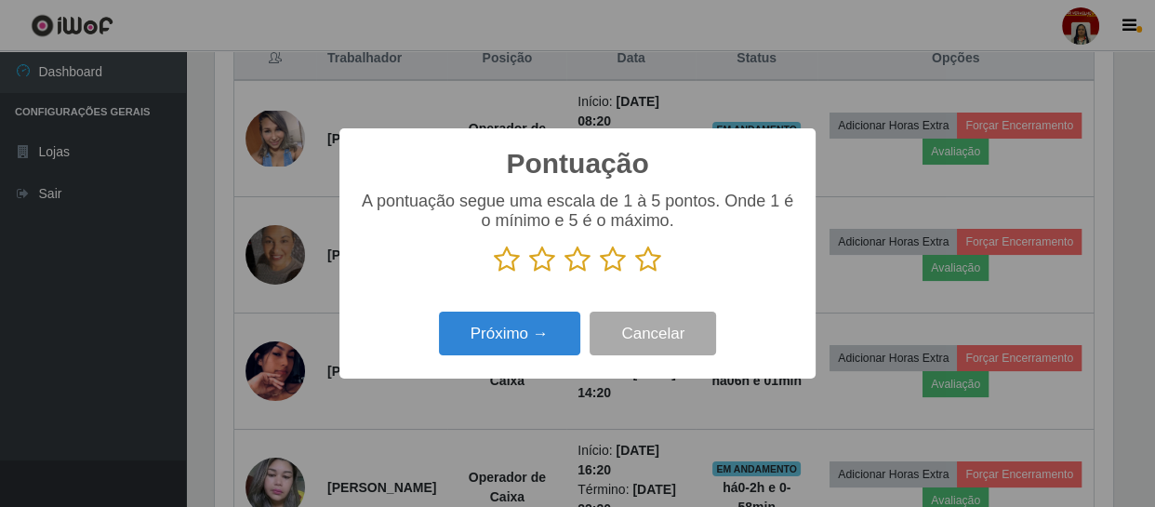
click at [643, 270] on icon at bounding box center [648, 259] width 26 height 28
click at [635, 273] on input "radio" at bounding box center [635, 273] width 0 height 0
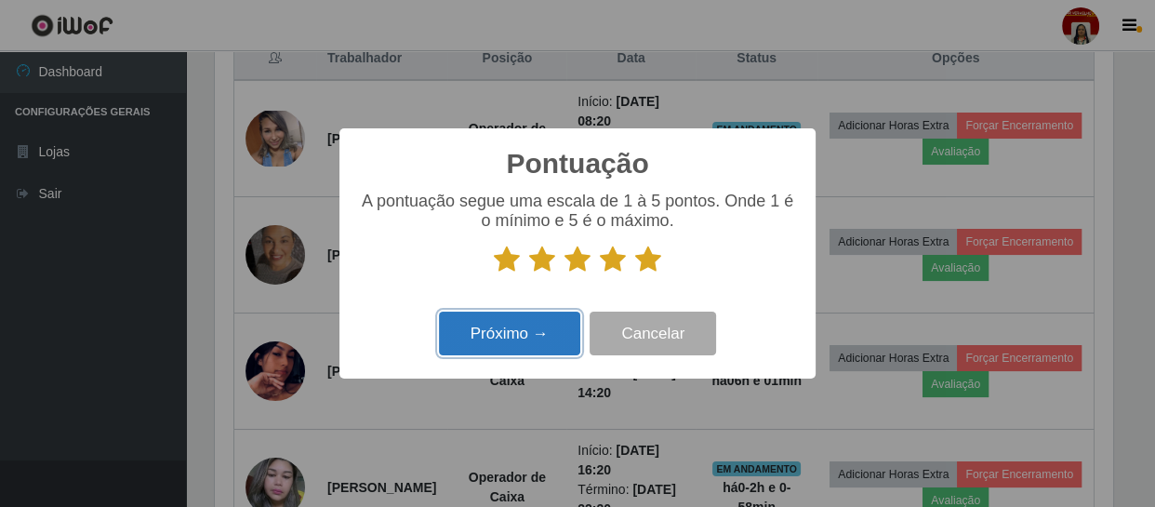
click at [492, 350] on button "Próximo →" at bounding box center [509, 333] width 141 height 44
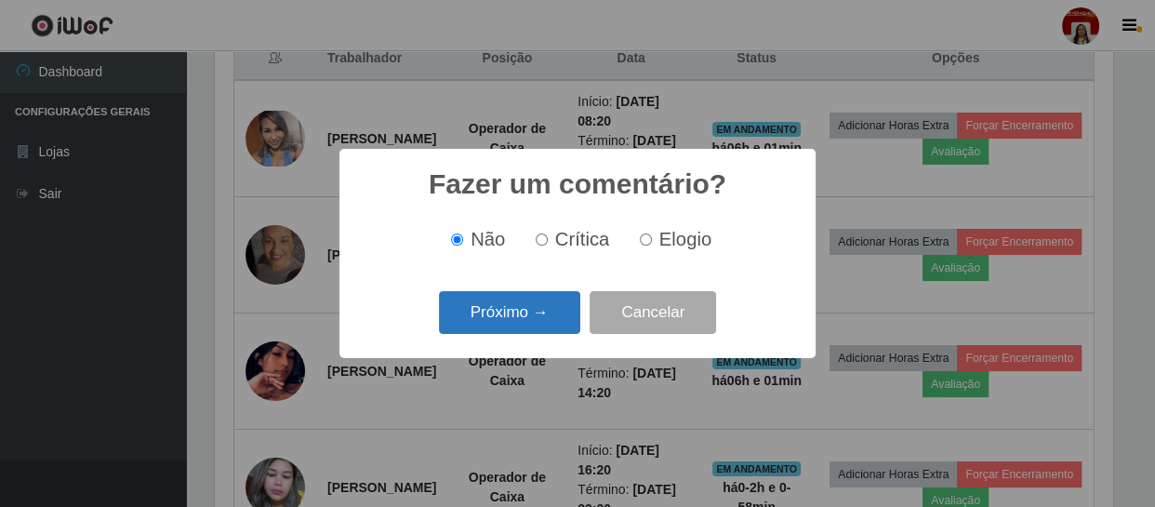
click at [522, 317] on button "Próximo →" at bounding box center [509, 313] width 141 height 44
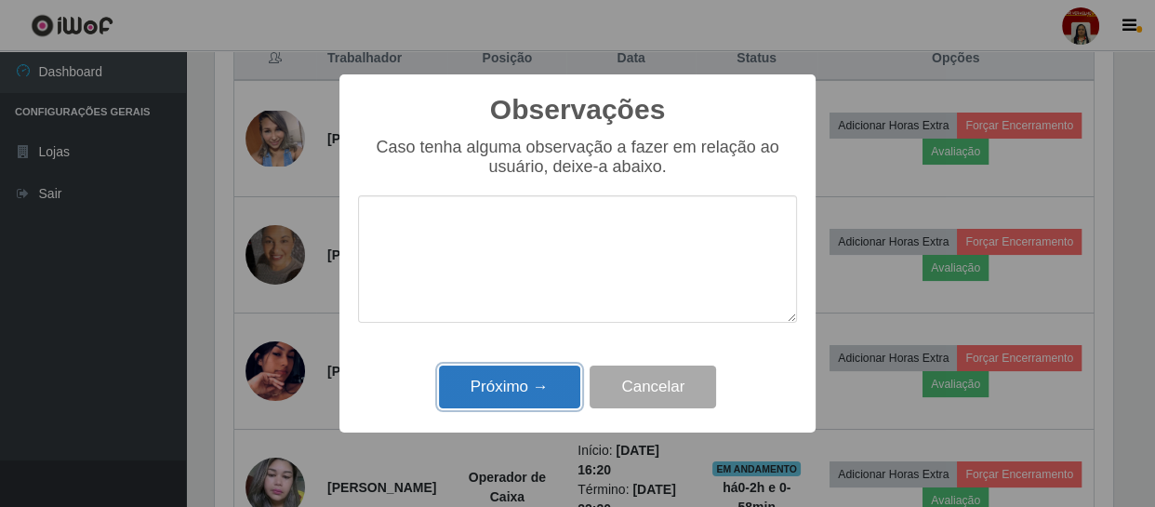
click at [533, 379] on button "Próximo →" at bounding box center [509, 387] width 141 height 44
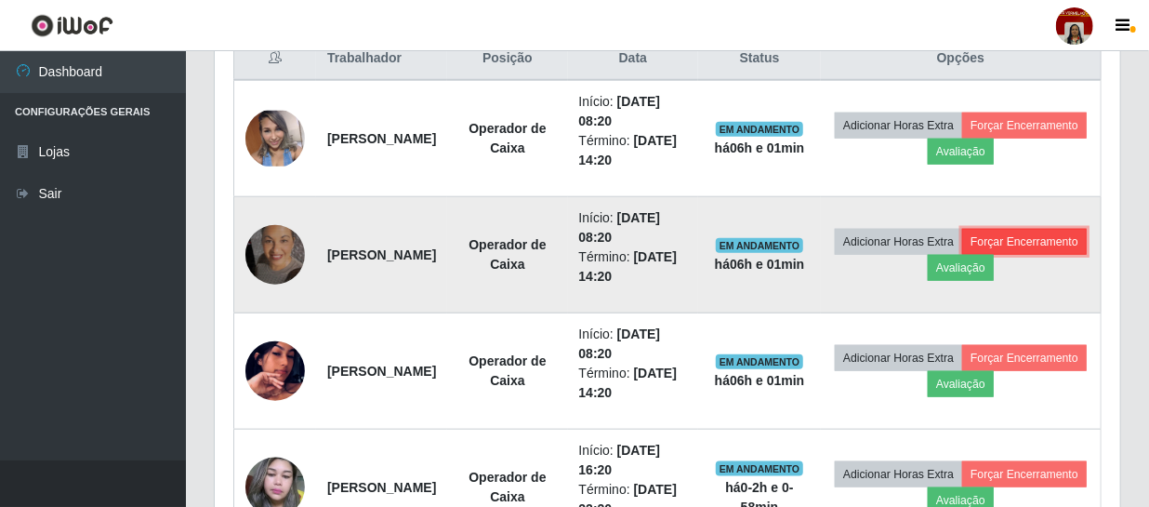
click at [962, 255] on button "Forçar Encerramento" at bounding box center [1024, 242] width 125 height 26
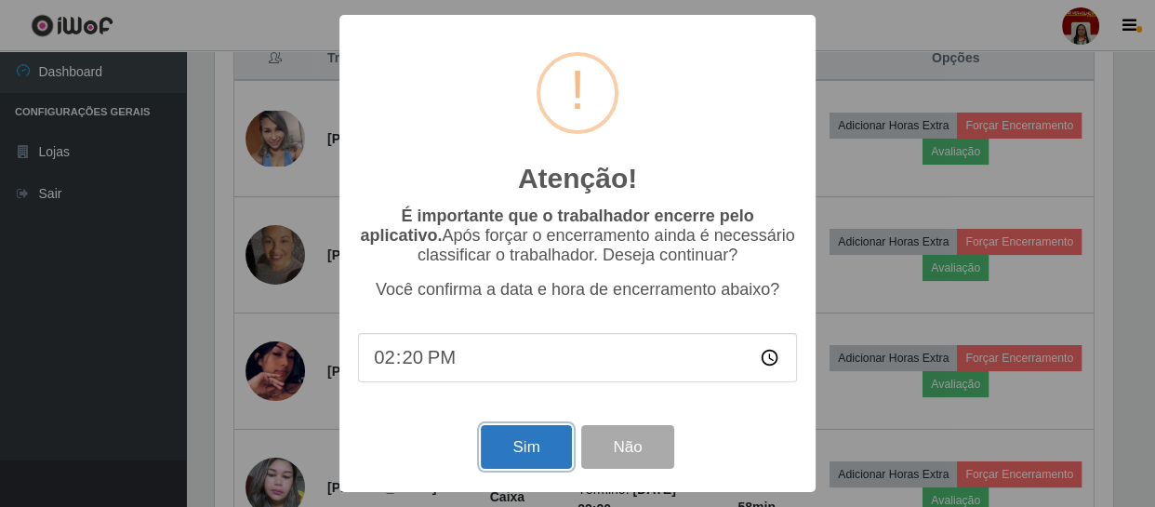
click at [526, 439] on button "Sim" at bounding box center [526, 447] width 90 height 44
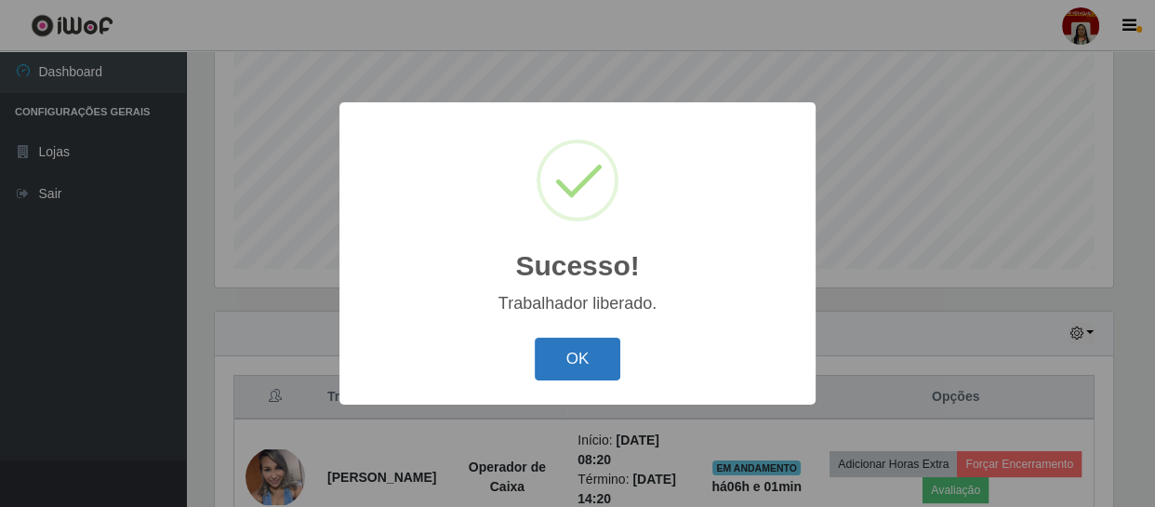
click at [577, 356] on button "OK" at bounding box center [578, 359] width 86 height 44
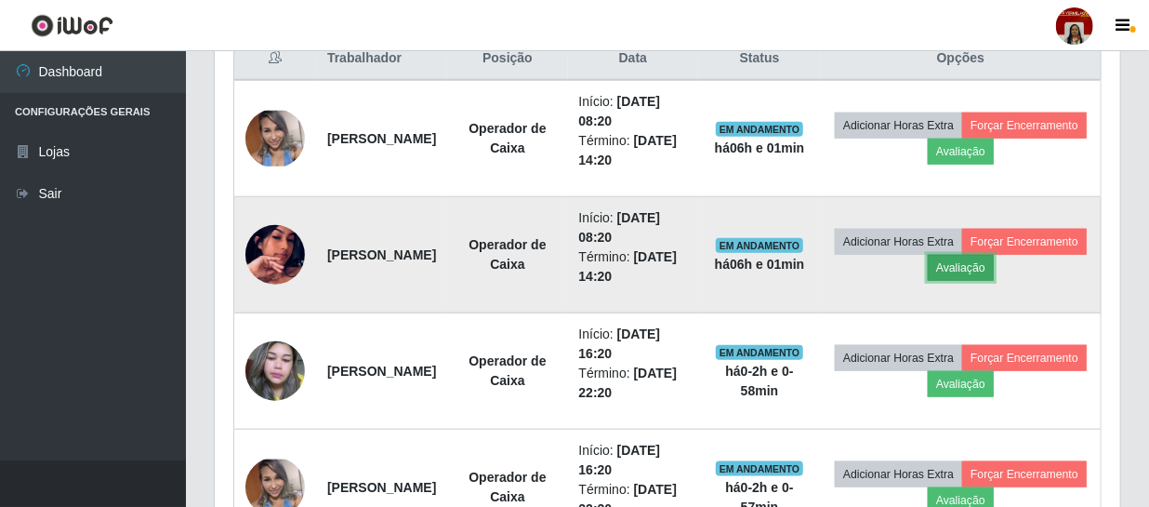
click at [994, 267] on button "Avaliação" at bounding box center [961, 268] width 66 height 26
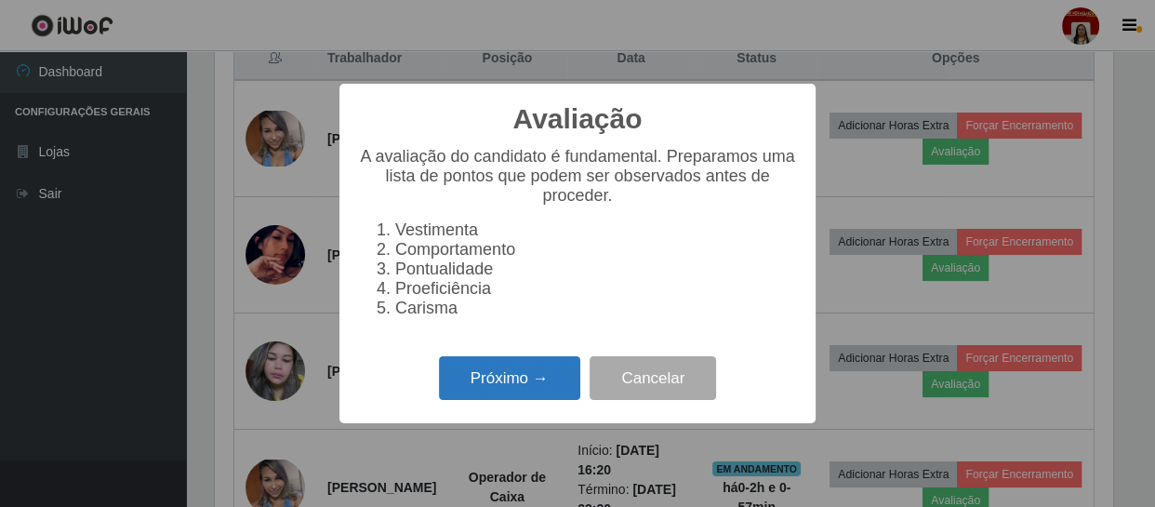
click at [520, 385] on button "Próximo →" at bounding box center [509, 378] width 141 height 44
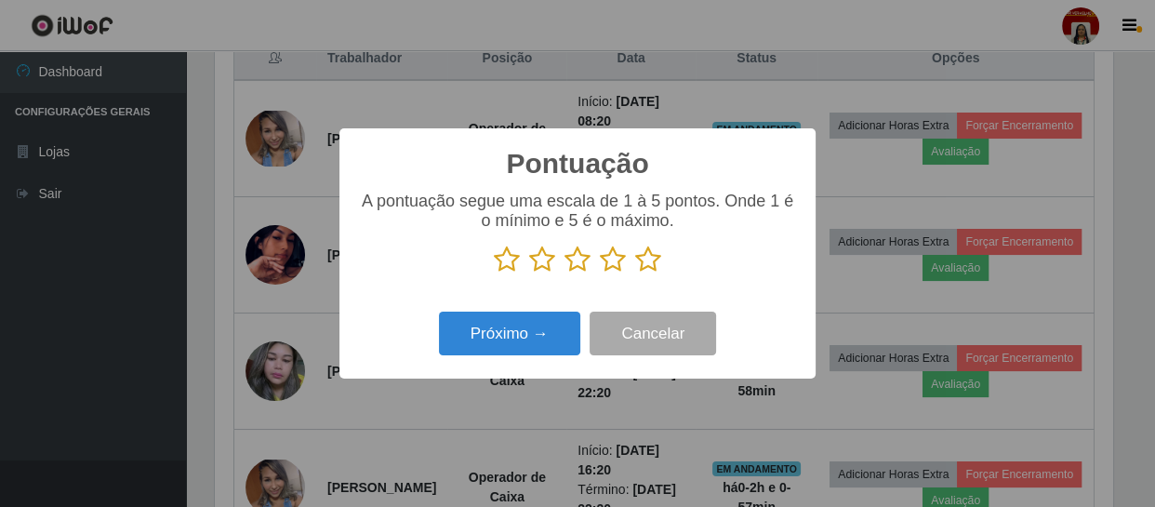
click at [652, 270] on icon at bounding box center [648, 259] width 26 height 28
click at [635, 273] on input "radio" at bounding box center [635, 273] width 0 height 0
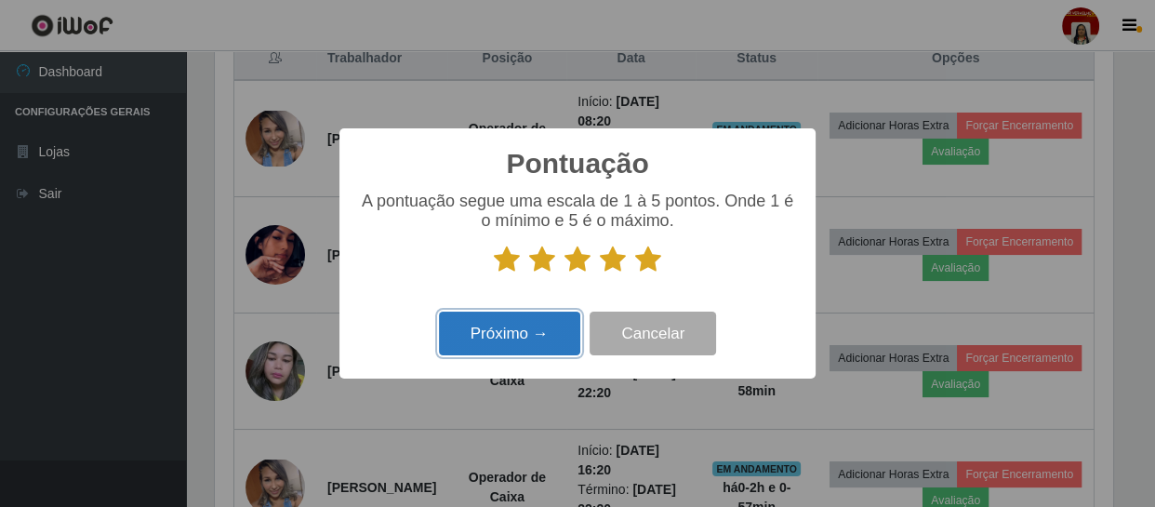
click at [563, 335] on button "Próximo →" at bounding box center [509, 333] width 141 height 44
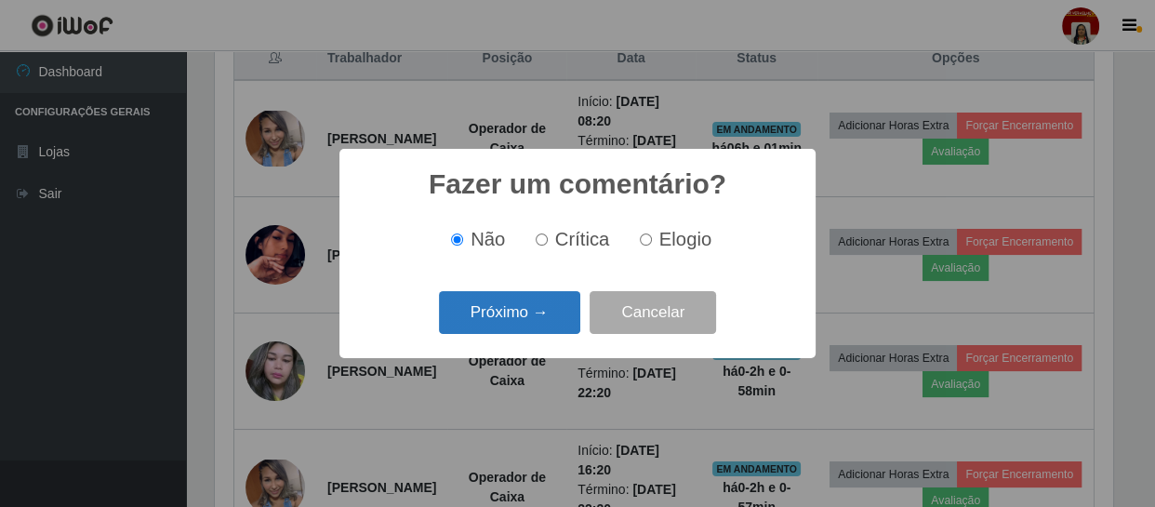
click at [545, 328] on button "Próximo →" at bounding box center [509, 313] width 141 height 44
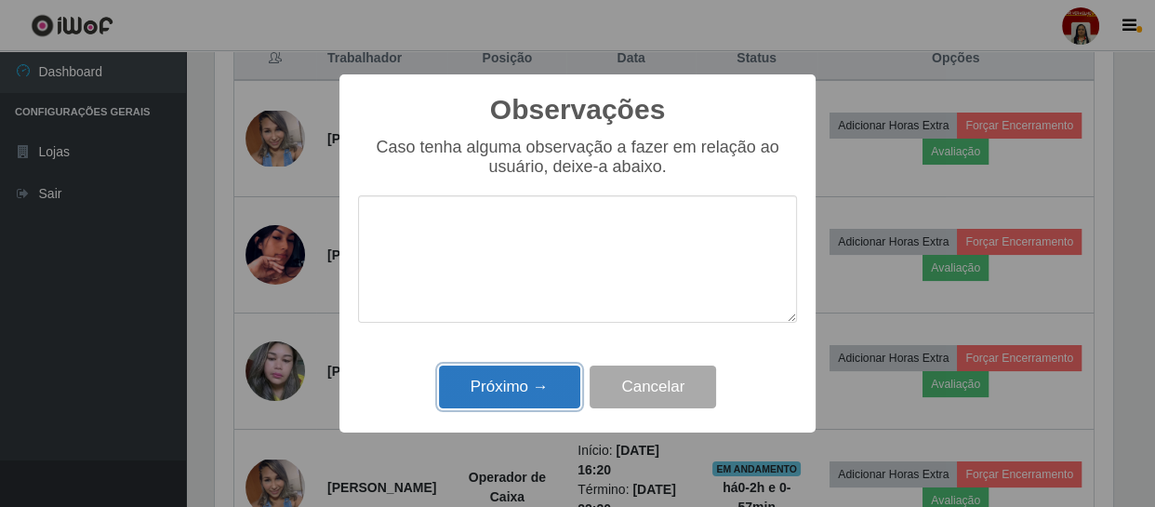
click at [548, 374] on button "Próximo →" at bounding box center [509, 387] width 141 height 44
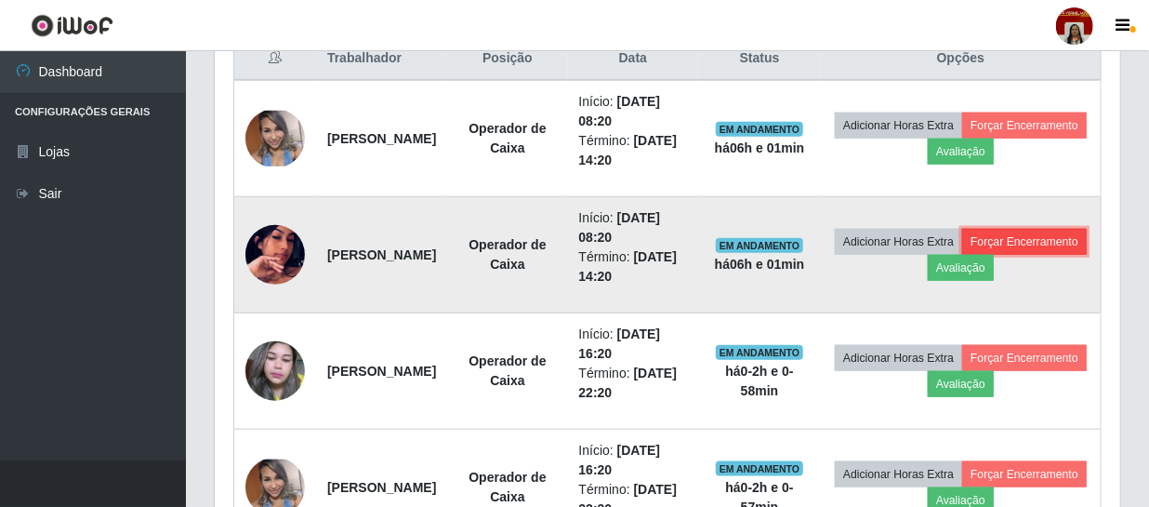
click at [962, 255] on button "Forçar Encerramento" at bounding box center [1024, 242] width 125 height 26
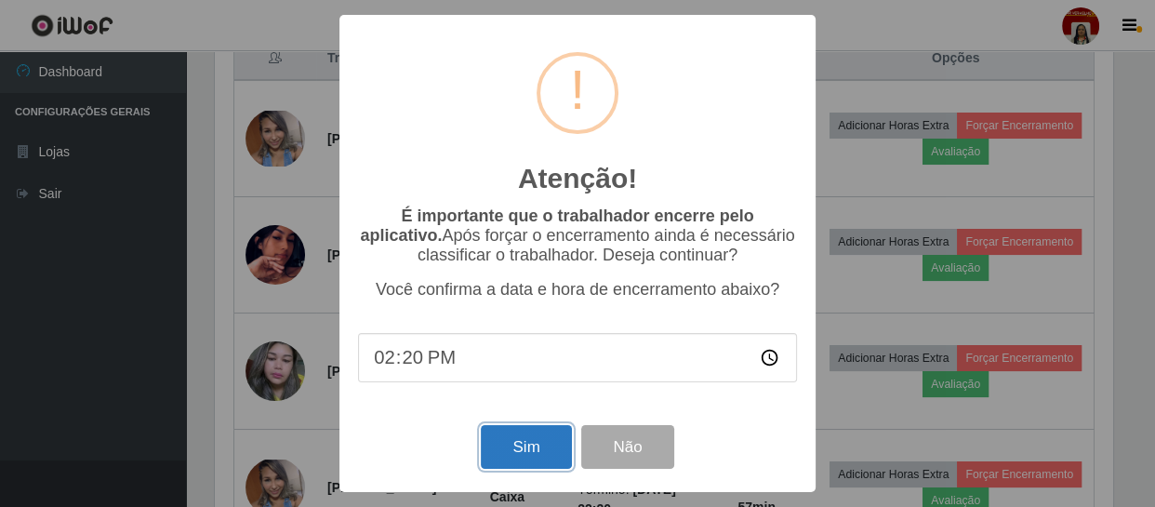
click at [543, 462] on button "Sim" at bounding box center [526, 447] width 90 height 44
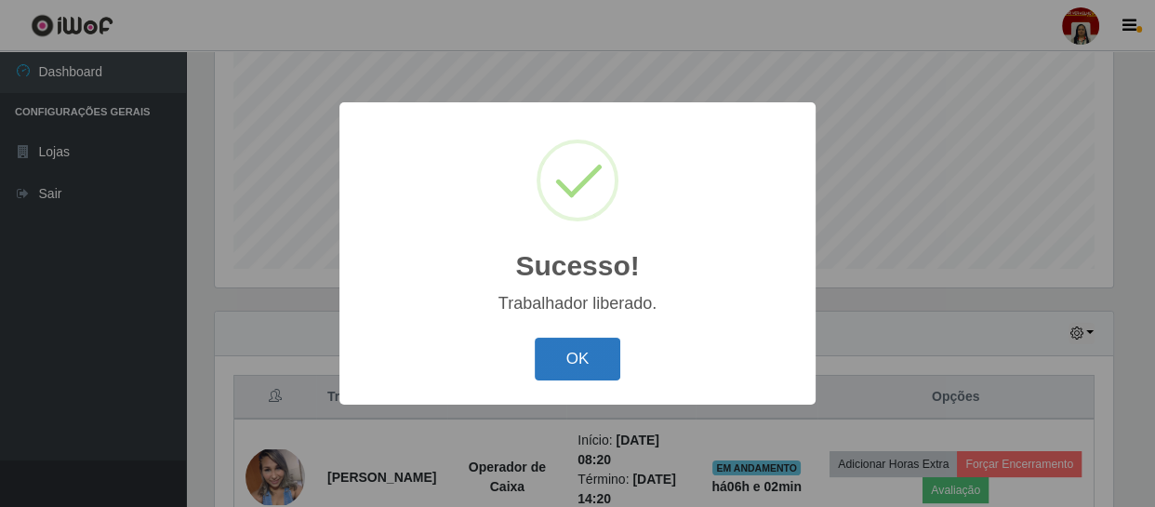
click at [578, 363] on button "OK" at bounding box center [578, 359] width 86 height 44
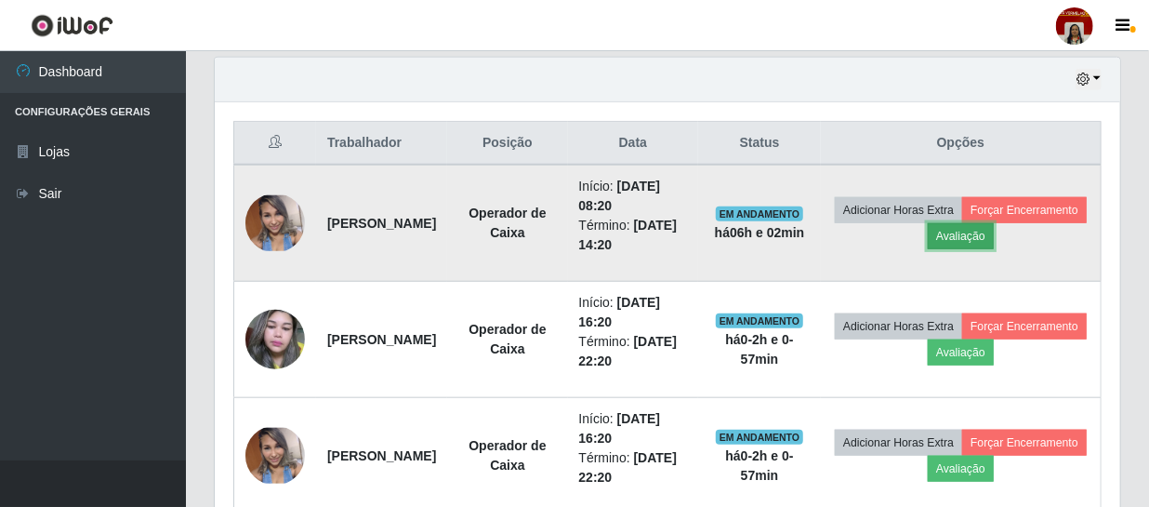
click at [994, 239] on button "Avaliação" at bounding box center [961, 236] width 66 height 26
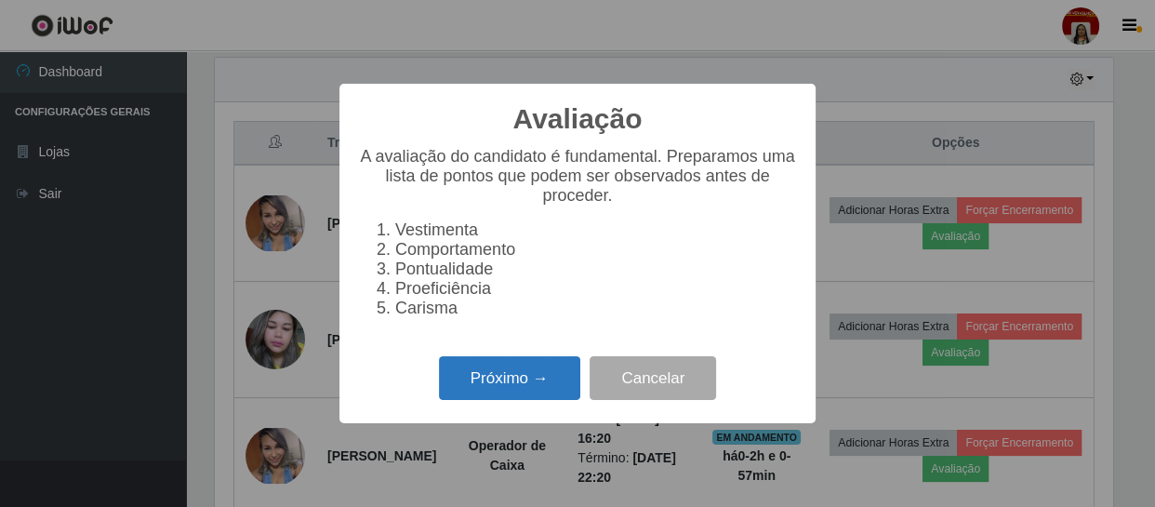
click at [523, 387] on button "Próximo →" at bounding box center [509, 378] width 141 height 44
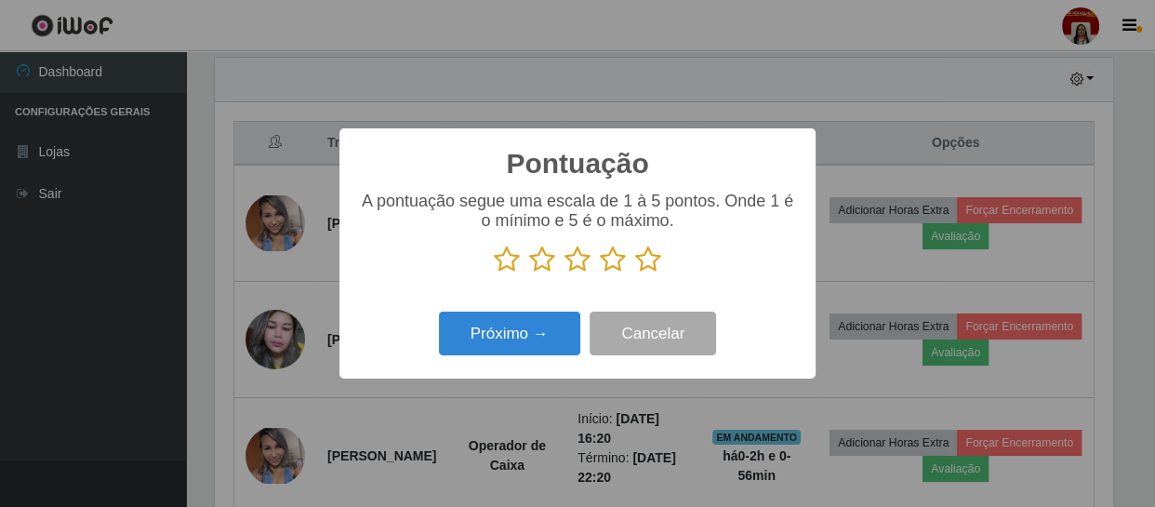
click at [646, 268] on icon at bounding box center [648, 259] width 26 height 28
click at [635, 273] on input "radio" at bounding box center [635, 273] width 0 height 0
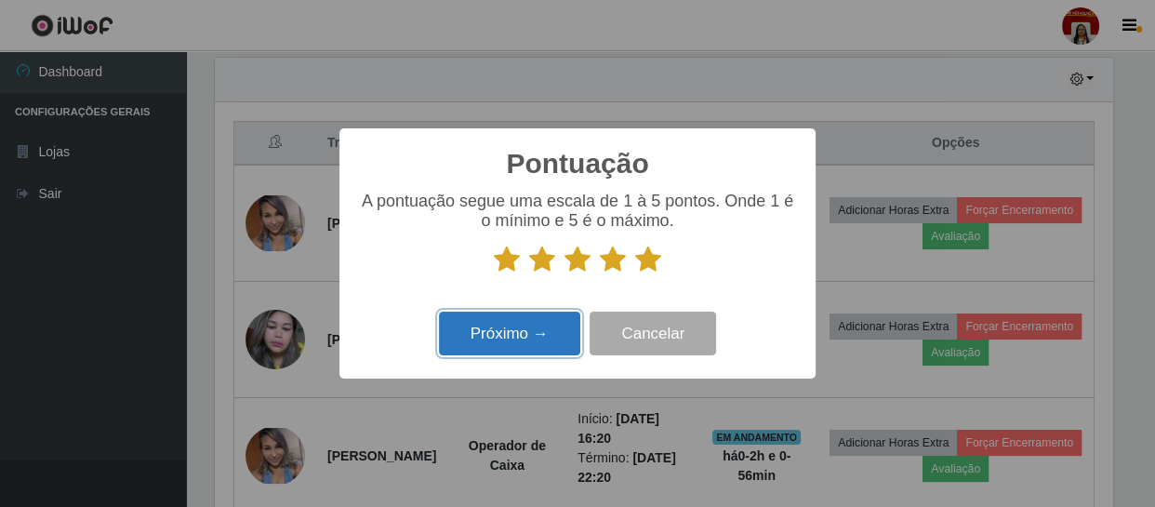
click at [525, 334] on button "Próximo →" at bounding box center [509, 333] width 141 height 44
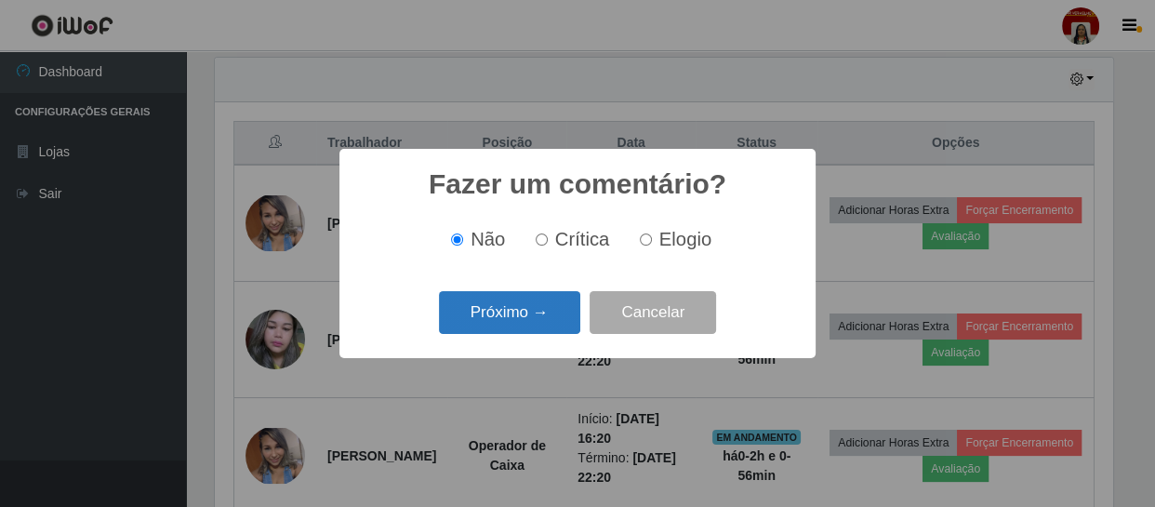
click at [512, 314] on button "Próximo →" at bounding box center [509, 313] width 141 height 44
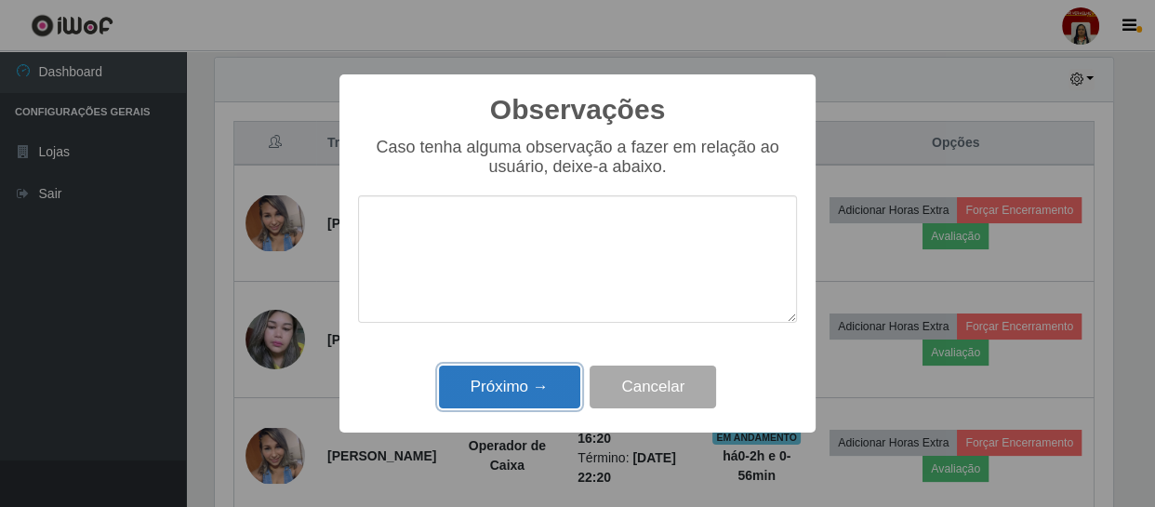
click at [508, 386] on button "Próximo →" at bounding box center [509, 387] width 141 height 44
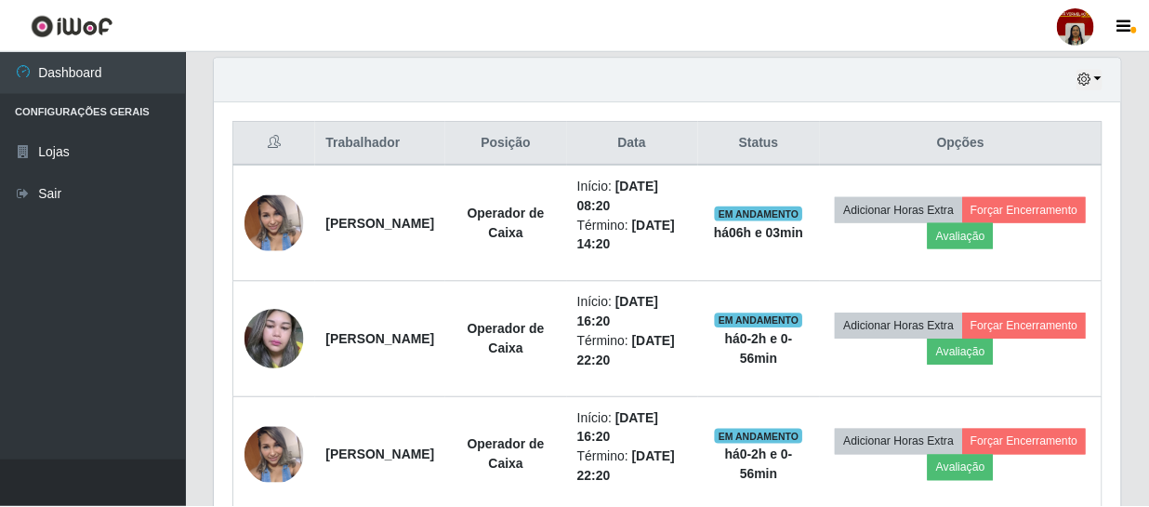
scroll to position [386, 905]
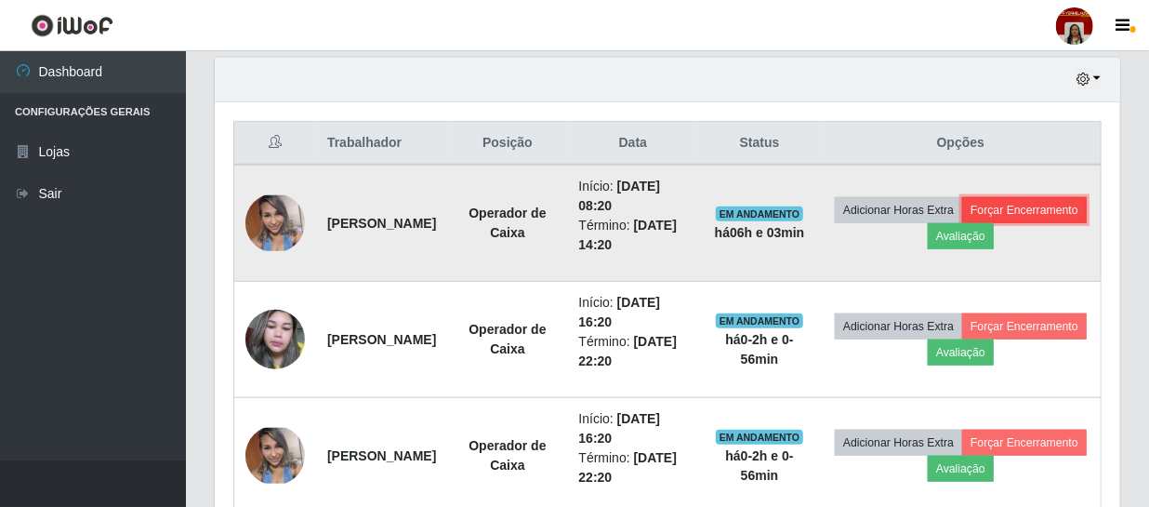
click at [962, 223] on button "Forçar Encerramento" at bounding box center [1024, 210] width 125 height 26
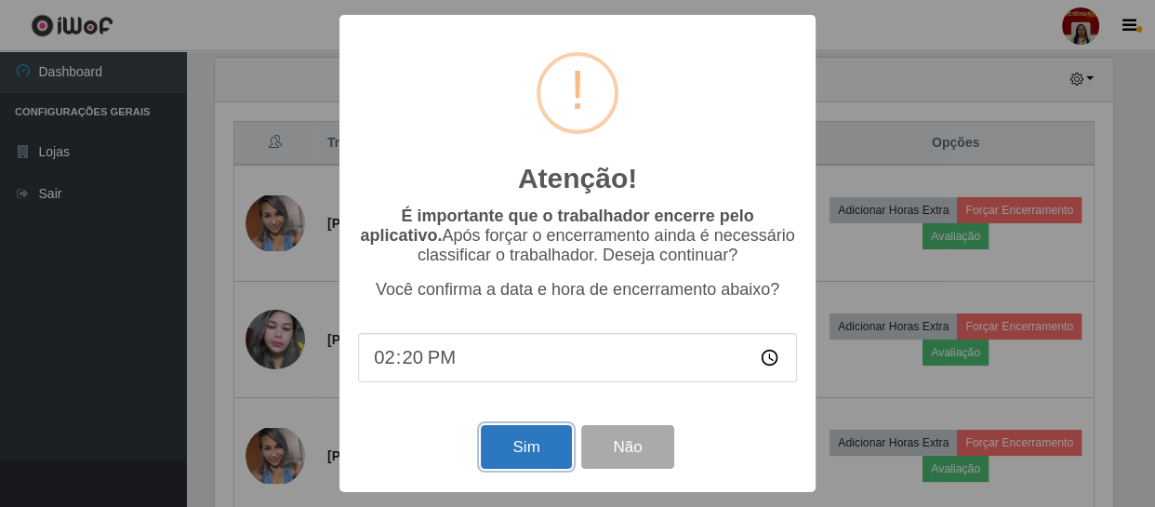
click at [530, 453] on button "Sim" at bounding box center [526, 447] width 90 height 44
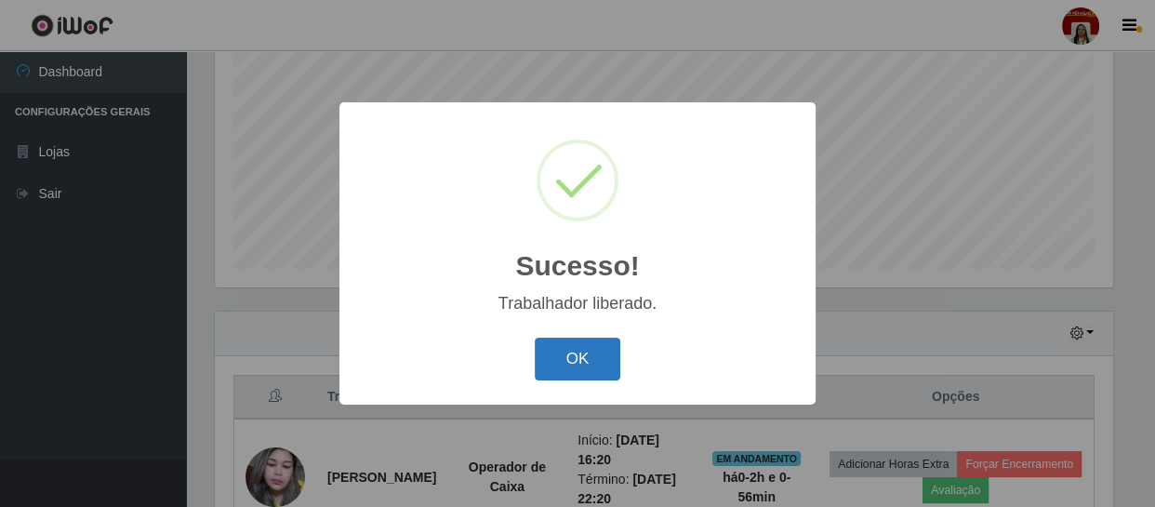
click at [596, 353] on button "OK" at bounding box center [578, 359] width 86 height 44
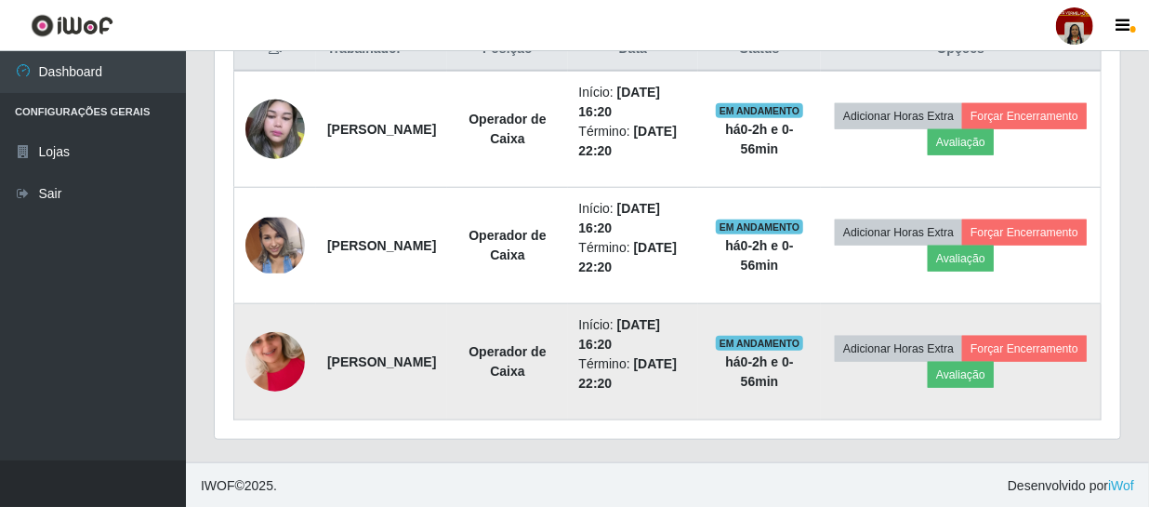
scroll to position [744, 0]
click at [268, 353] on img at bounding box center [274, 362] width 59 height 106
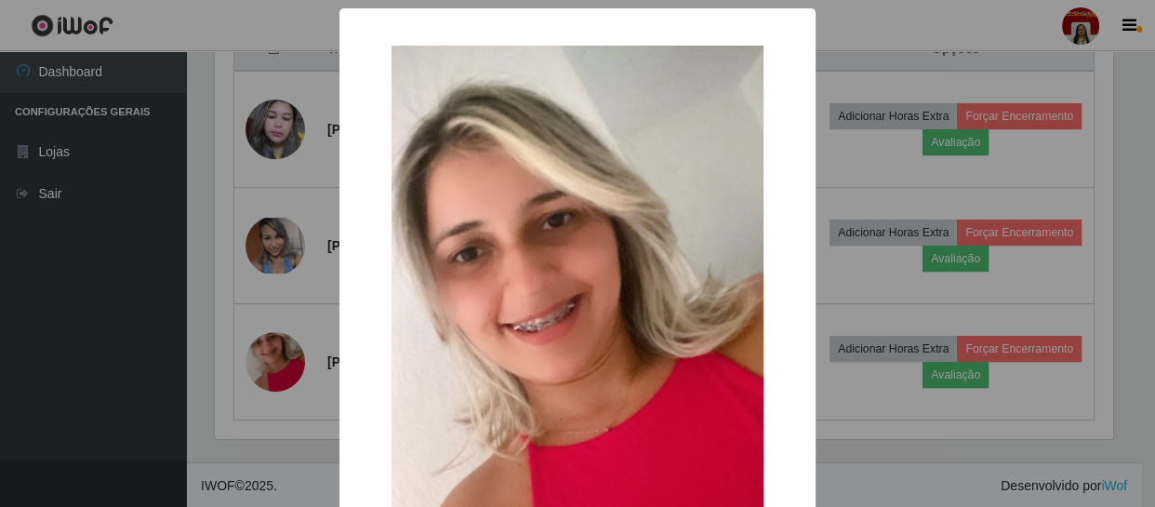
click at [131, 347] on div "× OK Cancel" at bounding box center [577, 253] width 1155 height 507
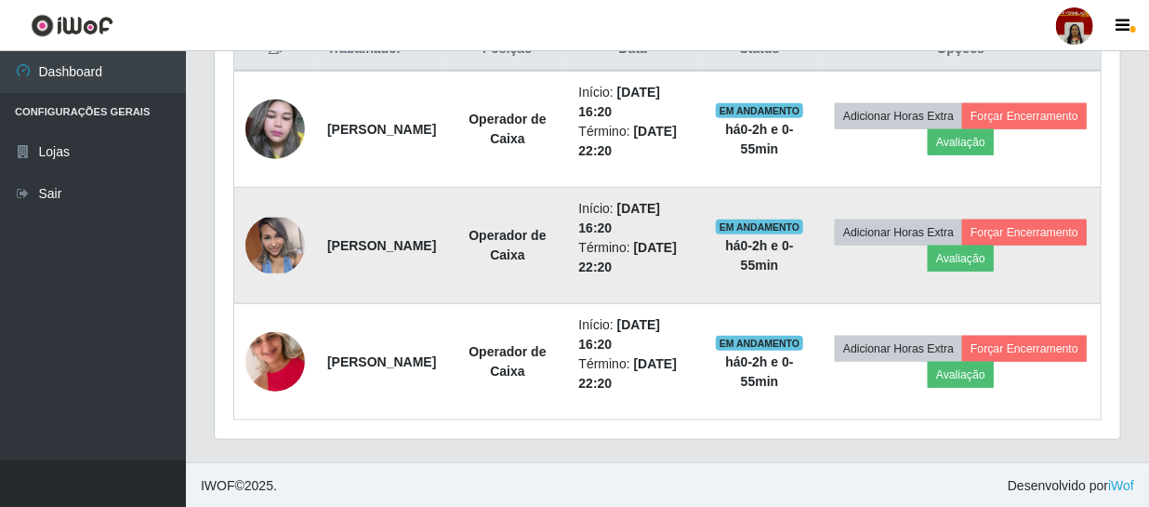
scroll to position [744, 0]
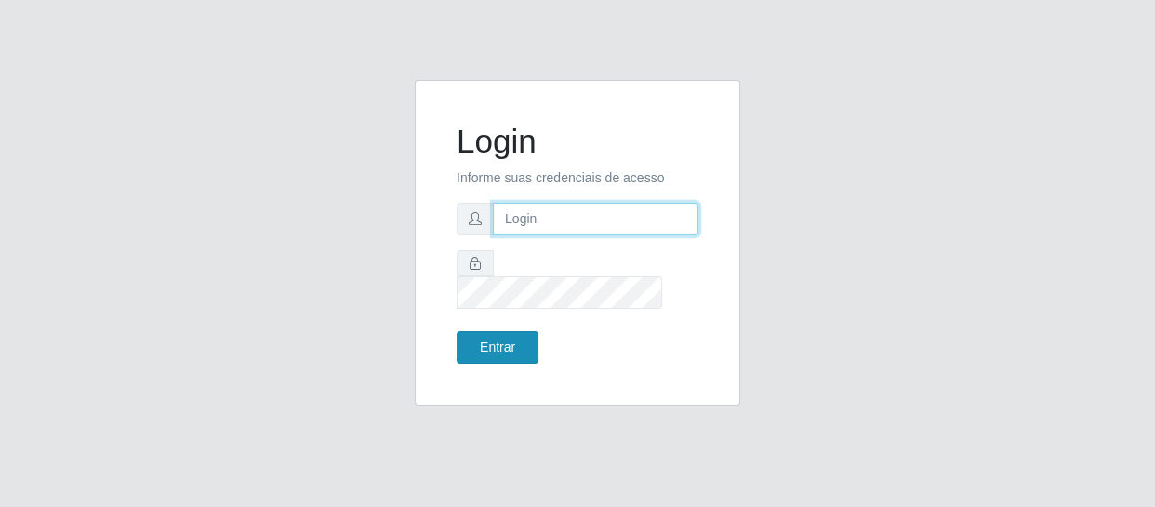
type input "[EMAIL_ADDRESS][DOMAIN_NAME]"
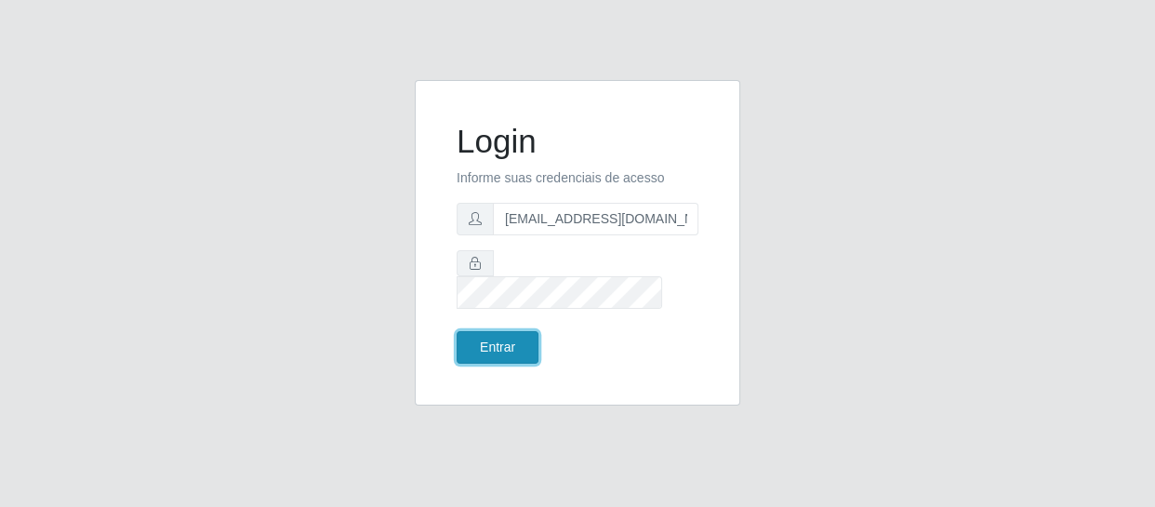
click at [475, 331] on button "Entrar" at bounding box center [497, 347] width 82 height 33
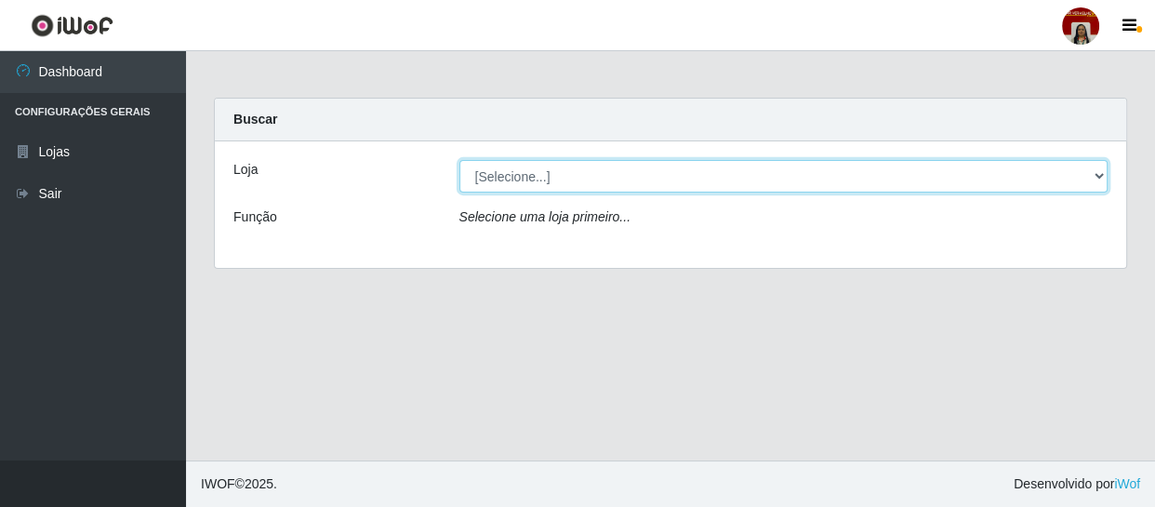
click at [566, 173] on select "[Selecione...] Mar Vermelho - Loja 04" at bounding box center [783, 176] width 649 height 33
select select "251"
click at [459, 160] on select "[Selecione...] Mar Vermelho - Loja 04" at bounding box center [783, 176] width 649 height 33
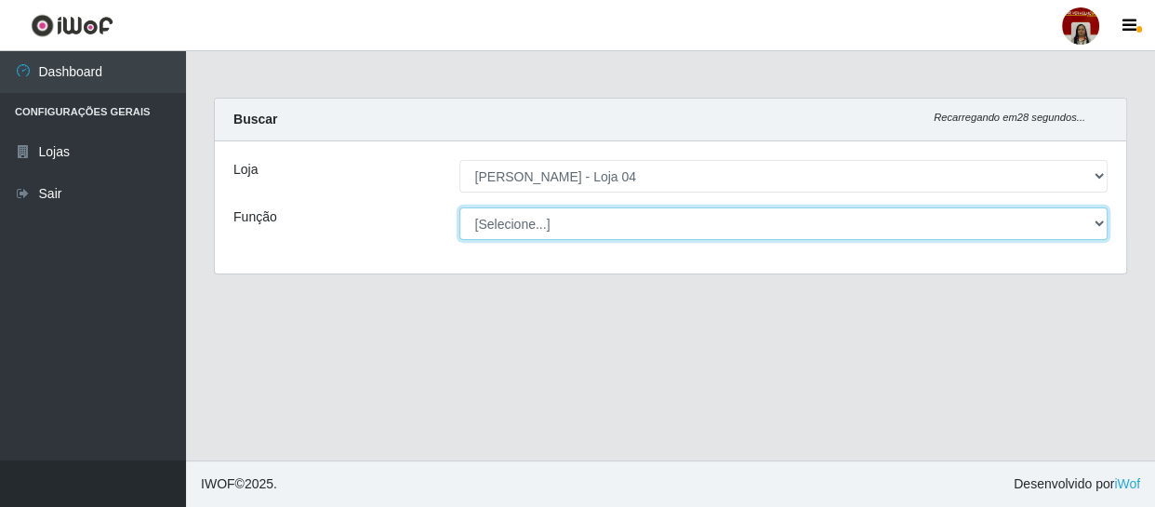
click at [631, 208] on select "[Selecione...] ASG ASG + ASG ++ Auxiliar de Depósito Auxiliar de Depósito + Aux…" at bounding box center [783, 223] width 649 height 33
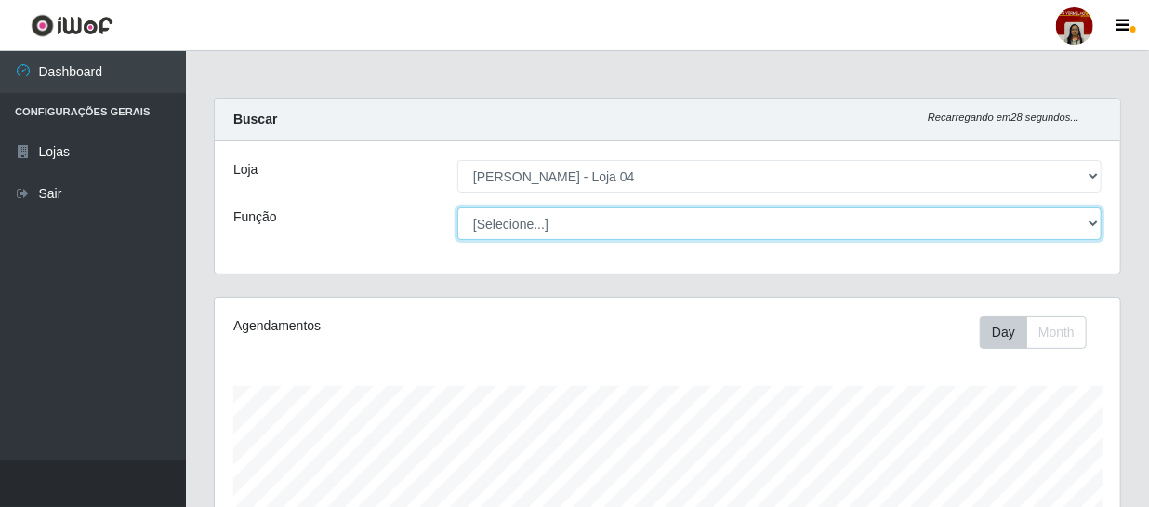
scroll to position [386, 905]
click at [621, 227] on select "[Selecione...] ASG ASG + ASG ++ Auxiliar de Depósito Auxiliar de Depósito + Aux…" at bounding box center [779, 223] width 644 height 33
select select "22"
click at [457, 207] on select "[Selecione...] ASG ASG + ASG ++ Auxiliar de Depósito Auxiliar de Depósito + Aux…" at bounding box center [779, 223] width 644 height 33
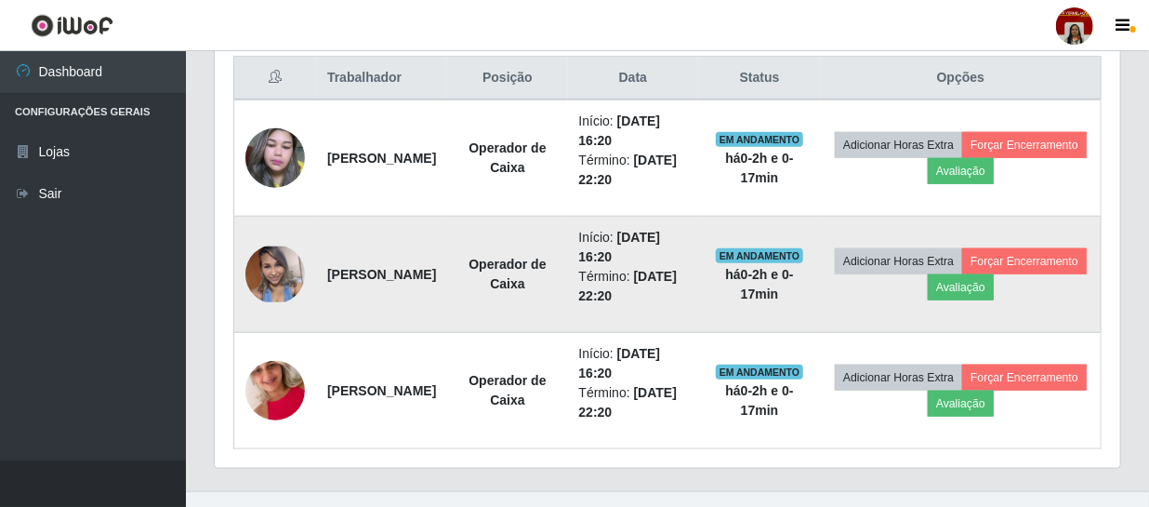
scroll to position [744, 0]
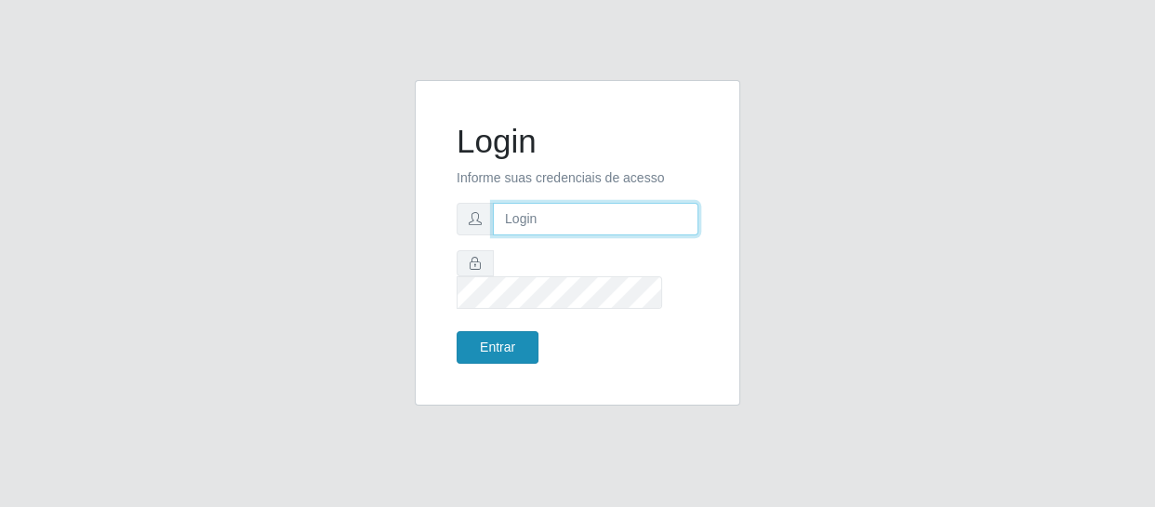
type input "[EMAIL_ADDRESS][DOMAIN_NAME]"
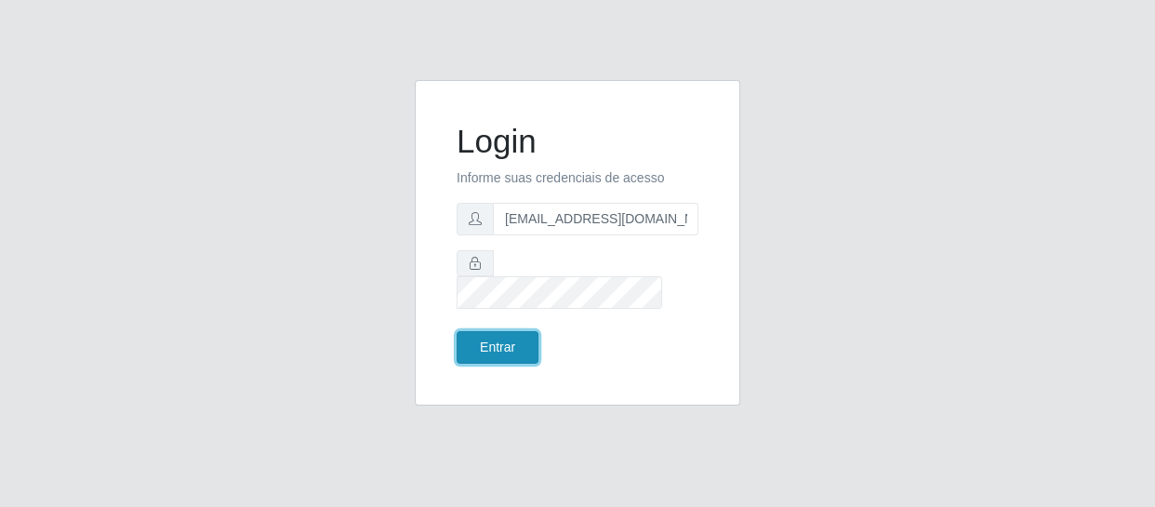
click at [475, 331] on button "Entrar" at bounding box center [497, 347] width 82 height 33
click at [499, 331] on button "Entrar" at bounding box center [497, 347] width 82 height 33
click at [495, 331] on button "Entrar" at bounding box center [497, 347] width 82 height 33
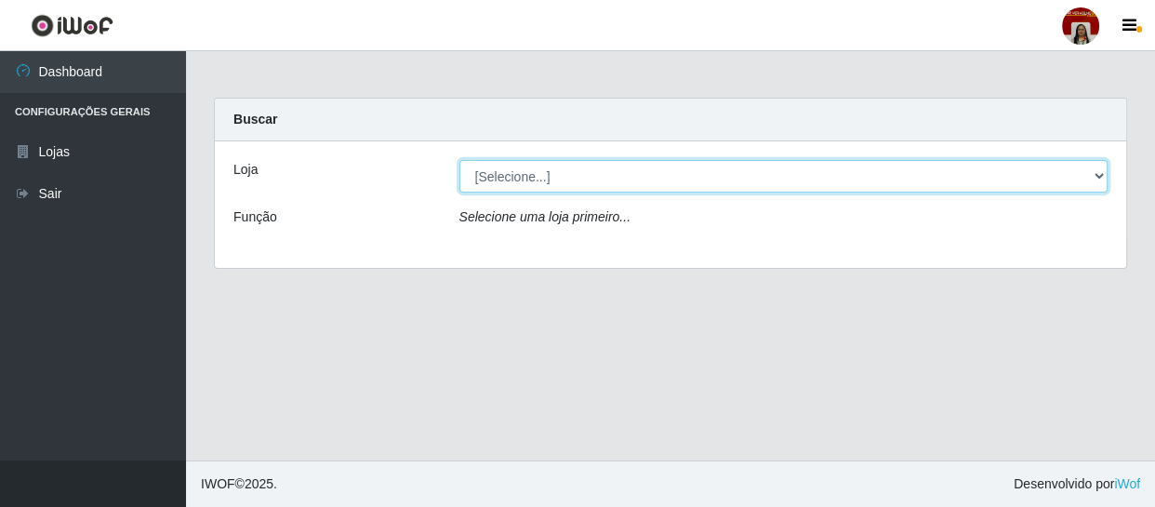
click at [607, 182] on select "[Selecione...] Mar Vermelho - Loja 04" at bounding box center [783, 176] width 649 height 33
select select "251"
click at [459, 160] on select "[Selecione...] Mar Vermelho - Loja 04" at bounding box center [783, 176] width 649 height 33
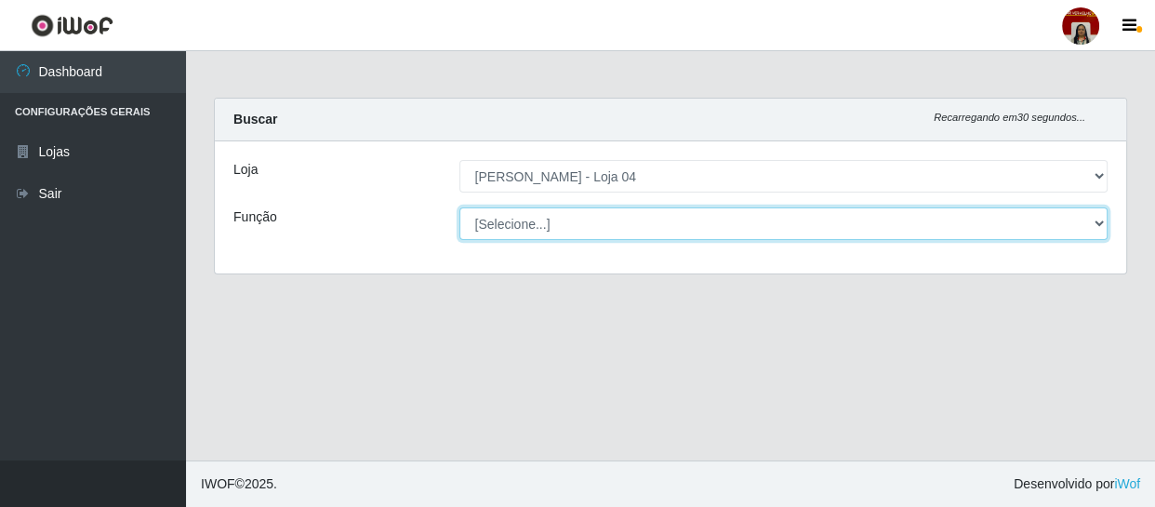
click at [622, 236] on select "[Selecione...] ASG ASG + ASG ++ Auxiliar de Depósito Auxiliar de Depósito + Aux…" at bounding box center [783, 223] width 649 height 33
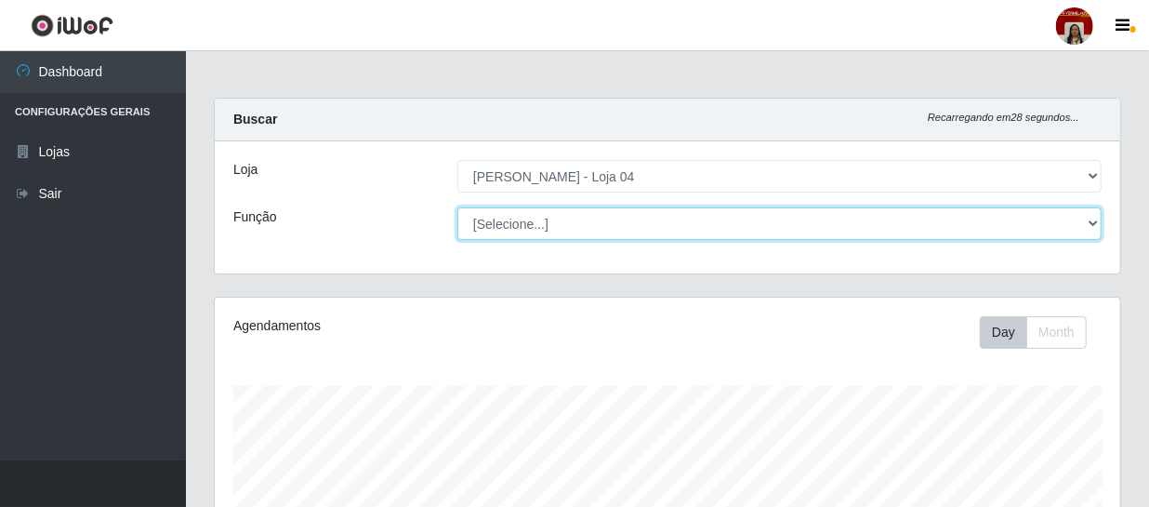
scroll to position [386, 905]
select select "22"
click at [457, 207] on select "[Selecione...] ASG ASG + ASG ++ Auxiliar de Depósito Auxiliar de Depósito + Aux…" at bounding box center [779, 223] width 644 height 33
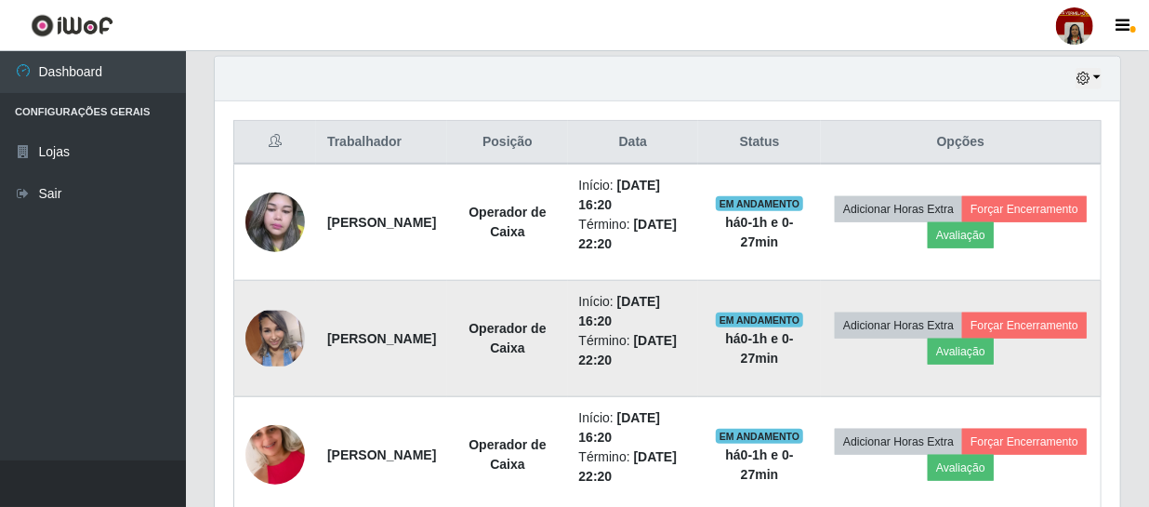
scroll to position [744, 0]
